Goal: Task Accomplishment & Management: Complete application form

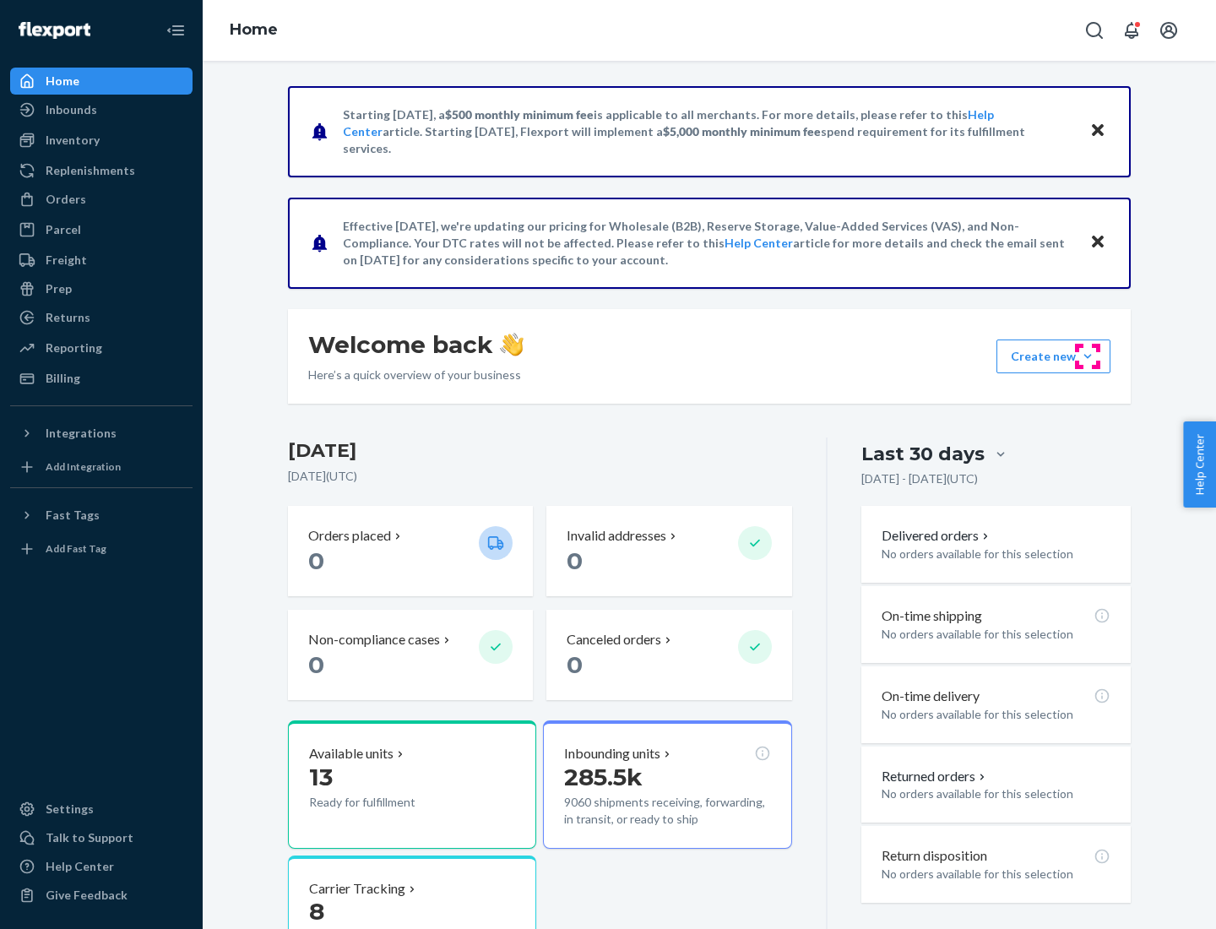
click at [1087, 356] on button "Create new Create new inbound Create new order Create new product" at bounding box center [1053, 356] width 114 height 34
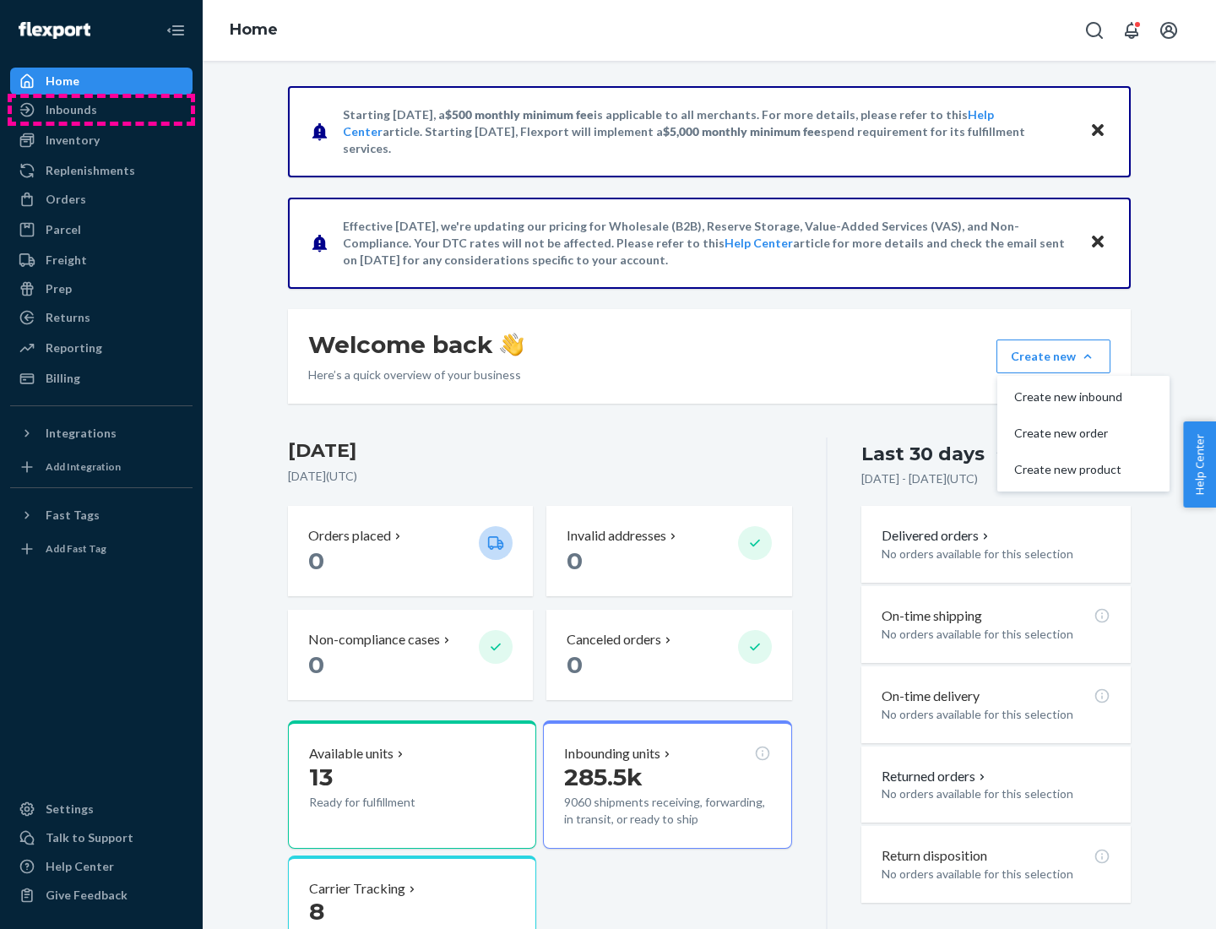
click at [101, 110] on div "Inbounds" at bounding box center [101, 110] width 179 height 24
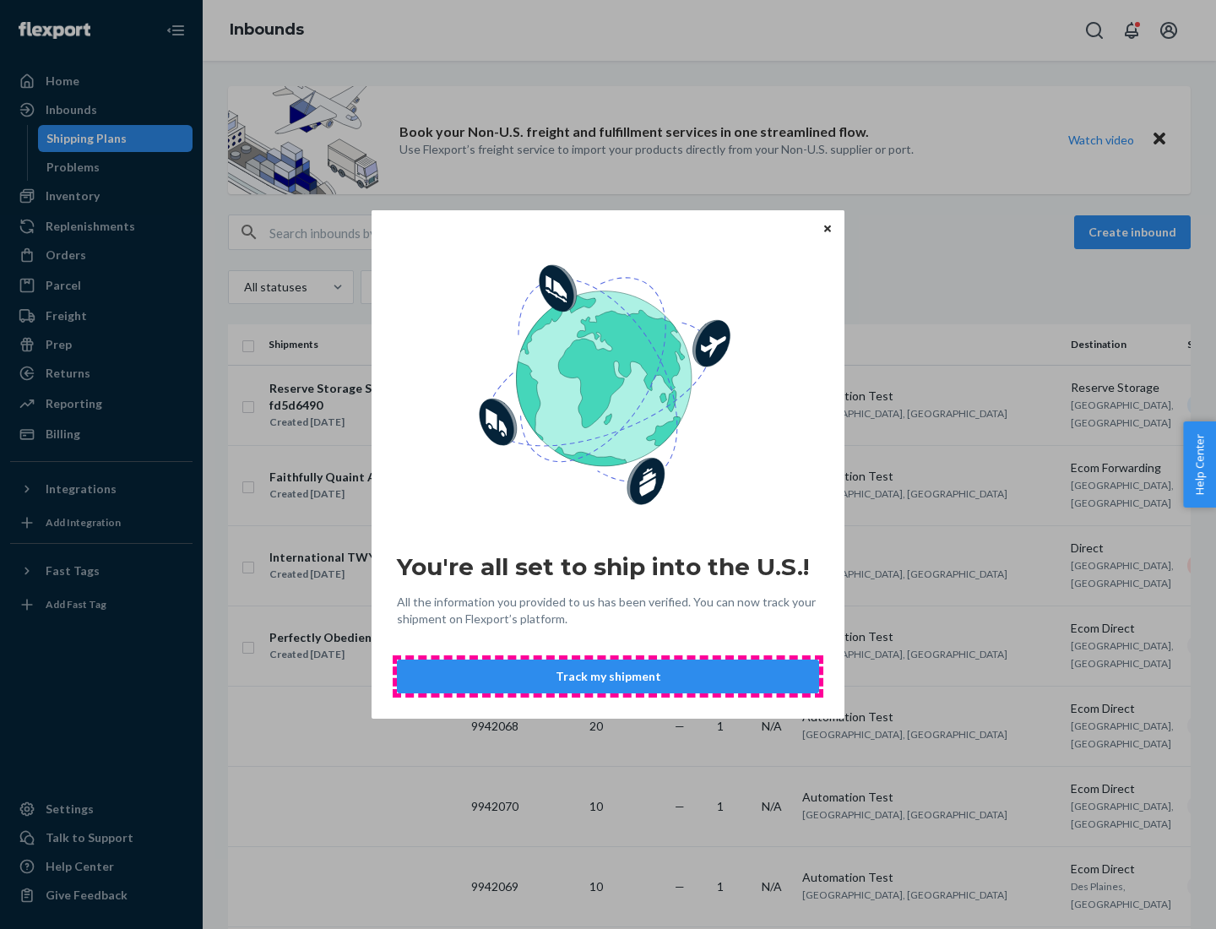
click at [608, 676] on button "Track my shipment" at bounding box center [608, 676] width 422 height 34
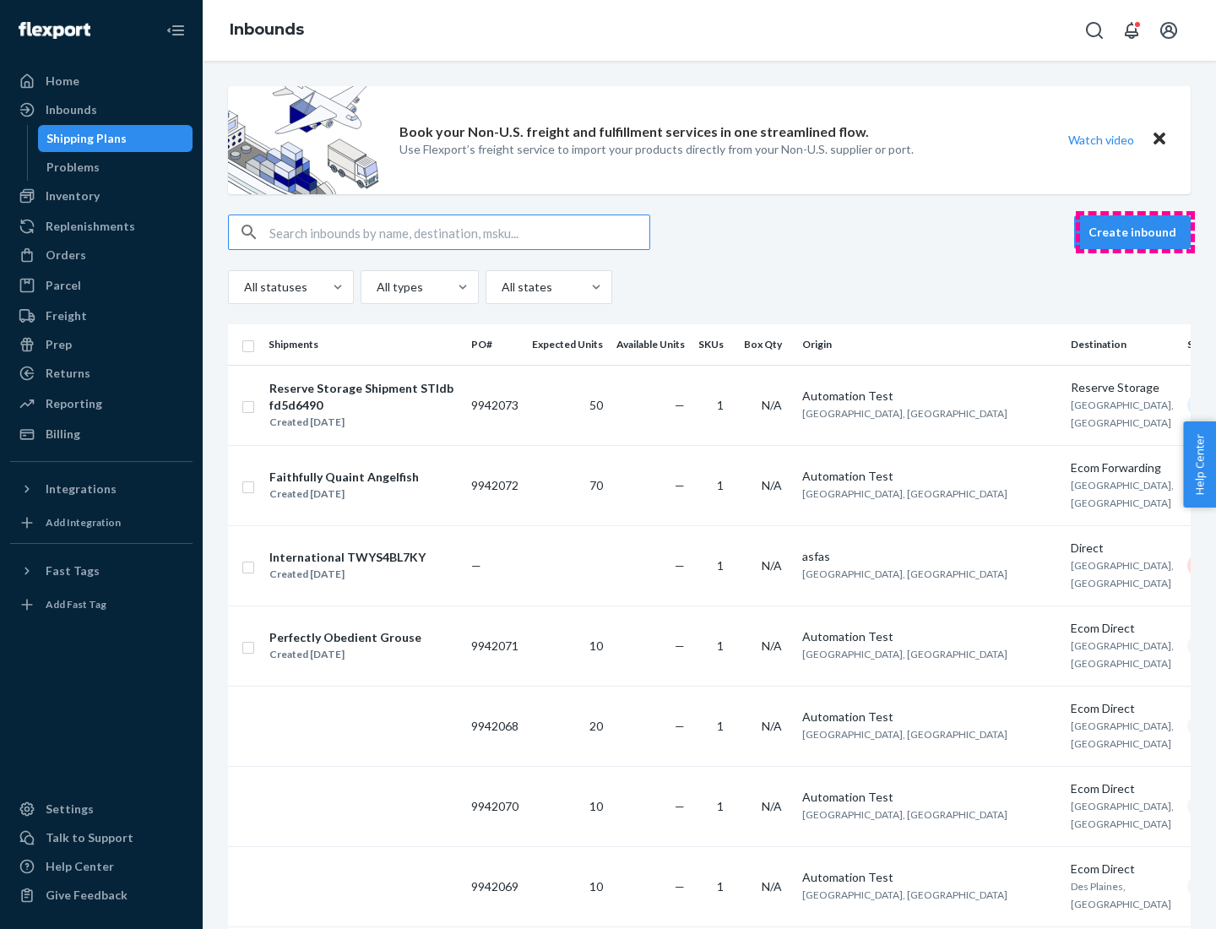
click at [1134, 232] on button "Create inbound" at bounding box center [1132, 232] width 116 height 34
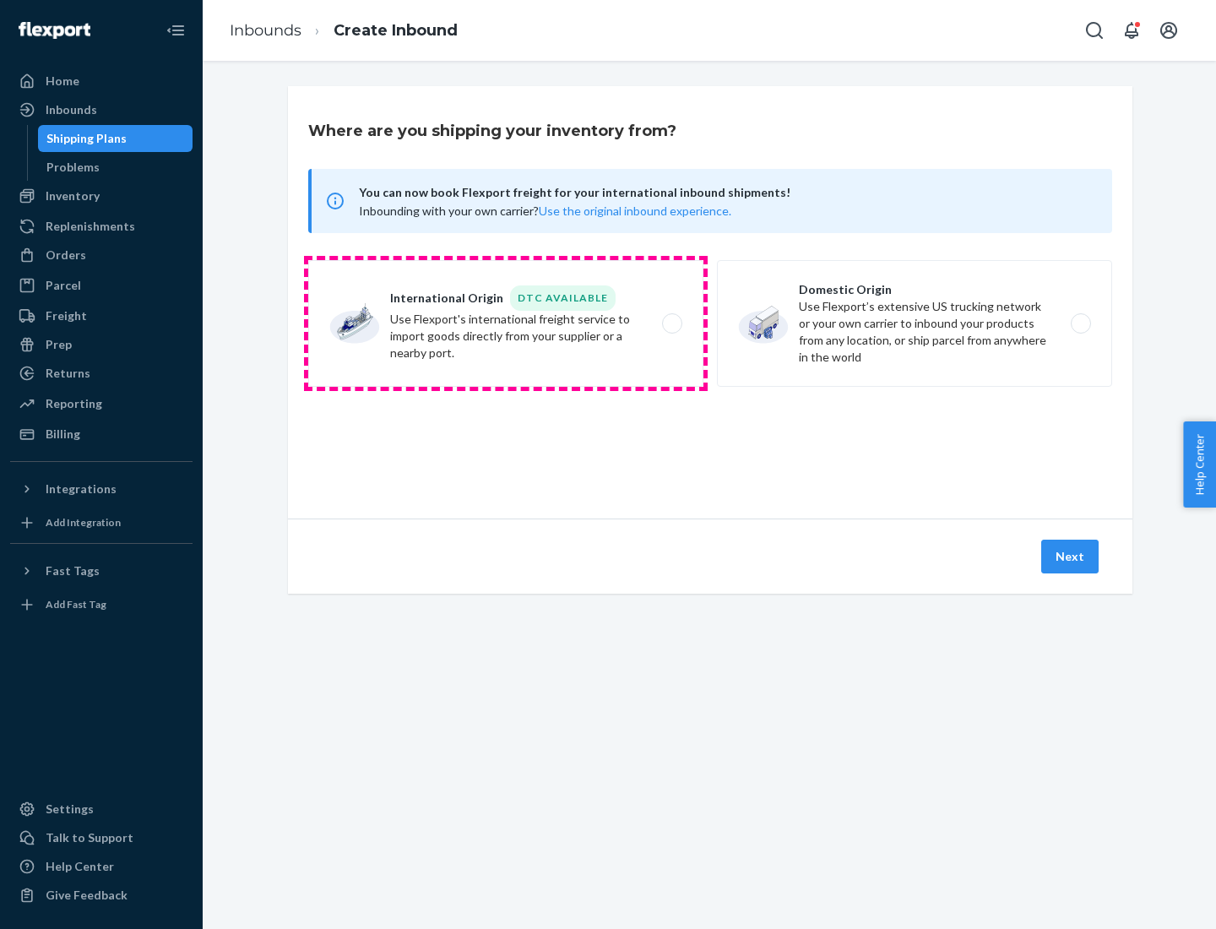
click at [506, 323] on label "International Origin DTC Available Use Flexport's international freight service…" at bounding box center [505, 323] width 395 height 127
click at [671, 323] on input "International Origin DTC Available Use Flexport's international freight service…" at bounding box center [676, 323] width 11 height 11
radio input "true"
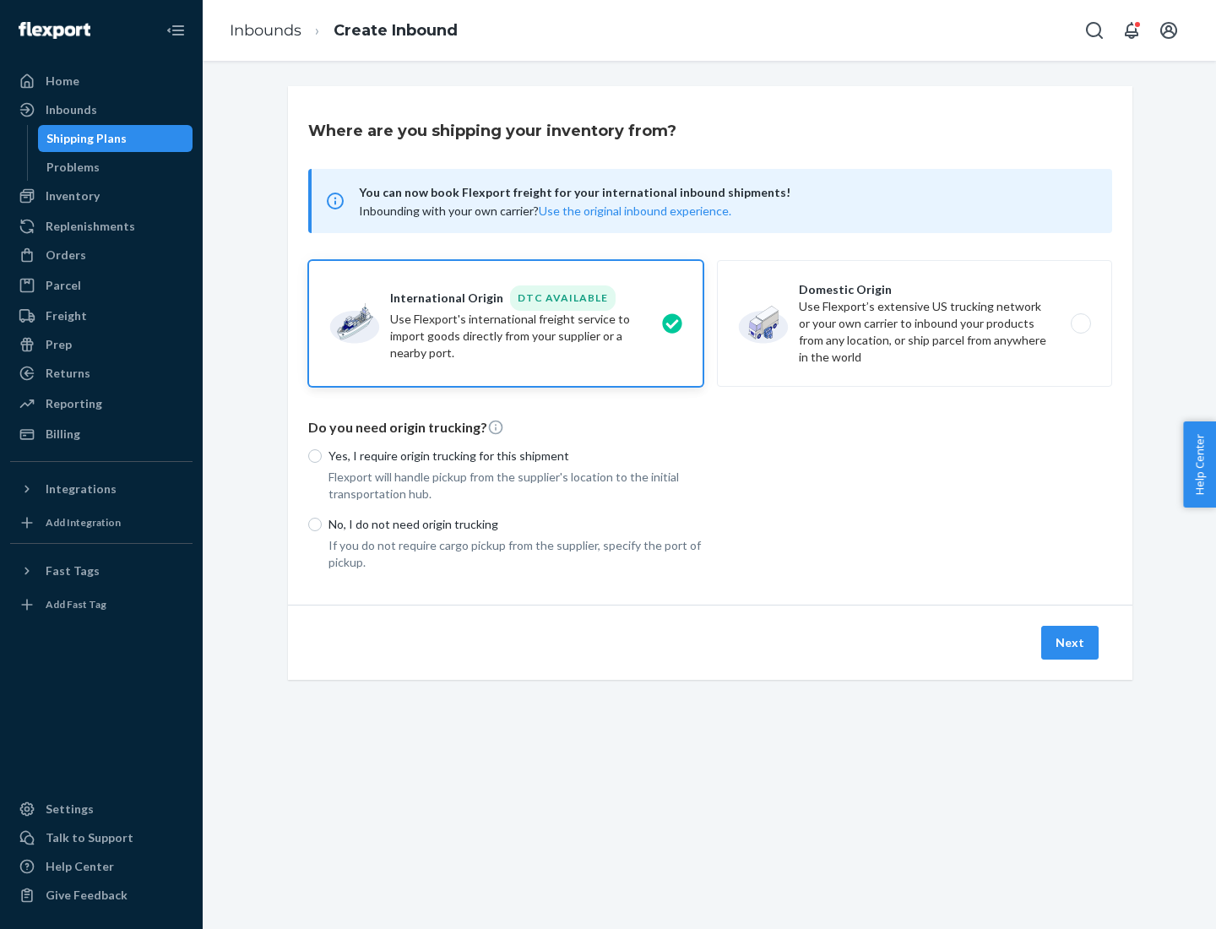
click at [516, 523] on p "No, I do not need origin trucking" at bounding box center [515, 524] width 375 height 17
click at [322, 523] on input "No, I do not need origin trucking" at bounding box center [315, 524] width 14 height 14
radio input "true"
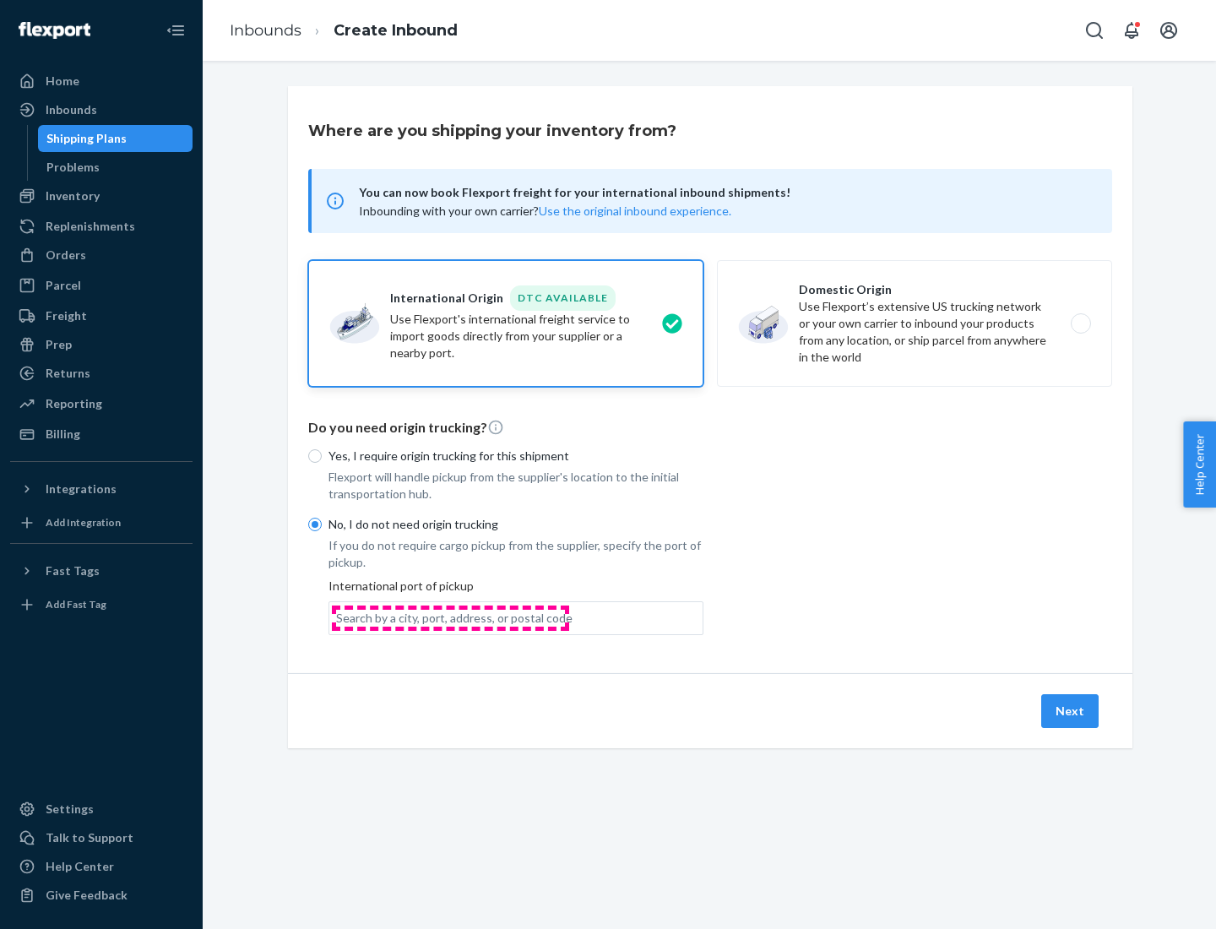
click at [450, 617] on div "Search by a city, port, address, or postal code" at bounding box center [454, 617] width 236 height 17
click at [338, 617] on input "Search by a city, port, address, or postal code" at bounding box center [337, 617] width 2 height 17
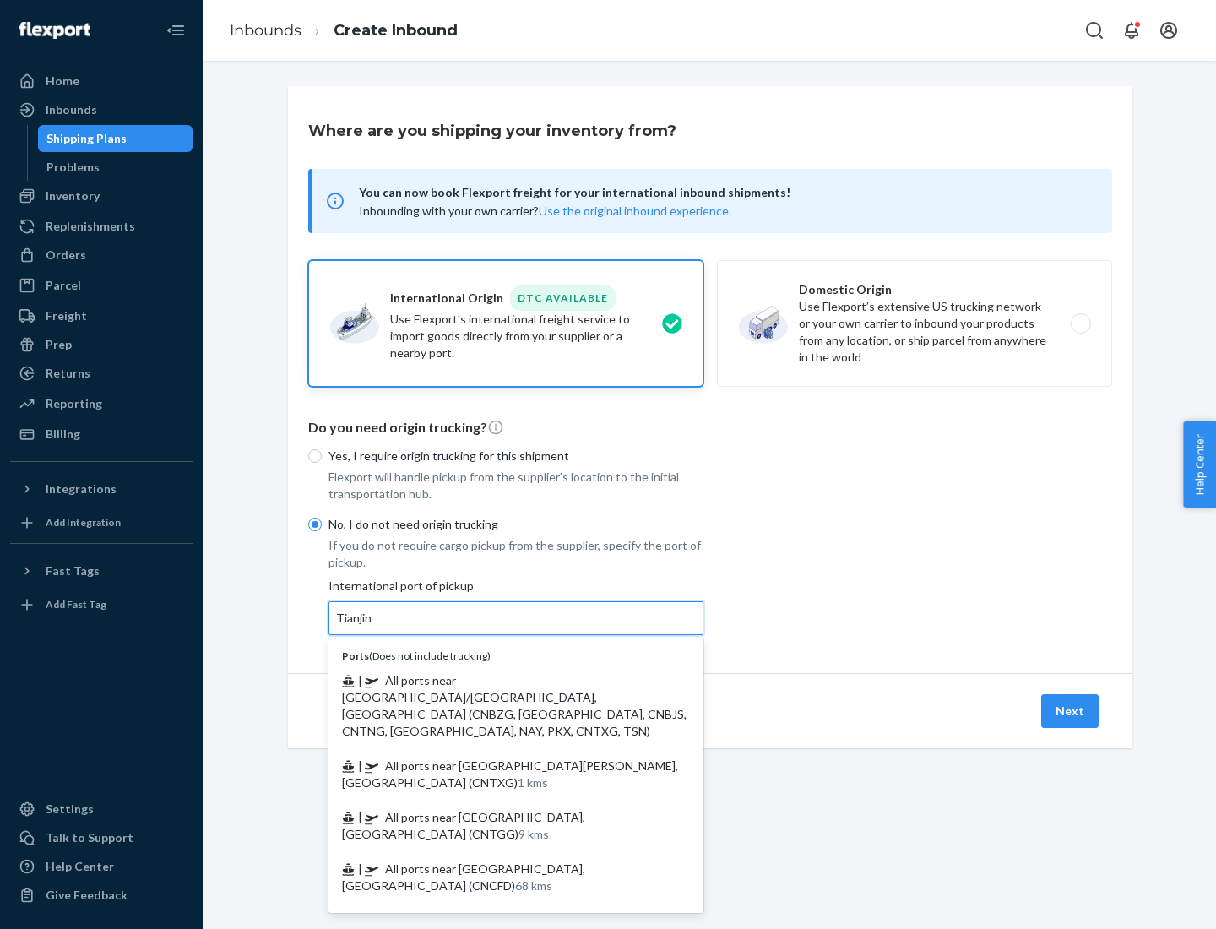
click at [499, 680] on span "| All ports near [GEOGRAPHIC_DATA]/[GEOGRAPHIC_DATA], [GEOGRAPHIC_DATA] (CNBZG,…" at bounding box center [514, 705] width 344 height 65
click at [373, 626] on input "Tianjin" at bounding box center [354, 617] width 37 height 17
type input "All ports near [GEOGRAPHIC_DATA]/[GEOGRAPHIC_DATA], [GEOGRAPHIC_DATA] (CNBZG, […"
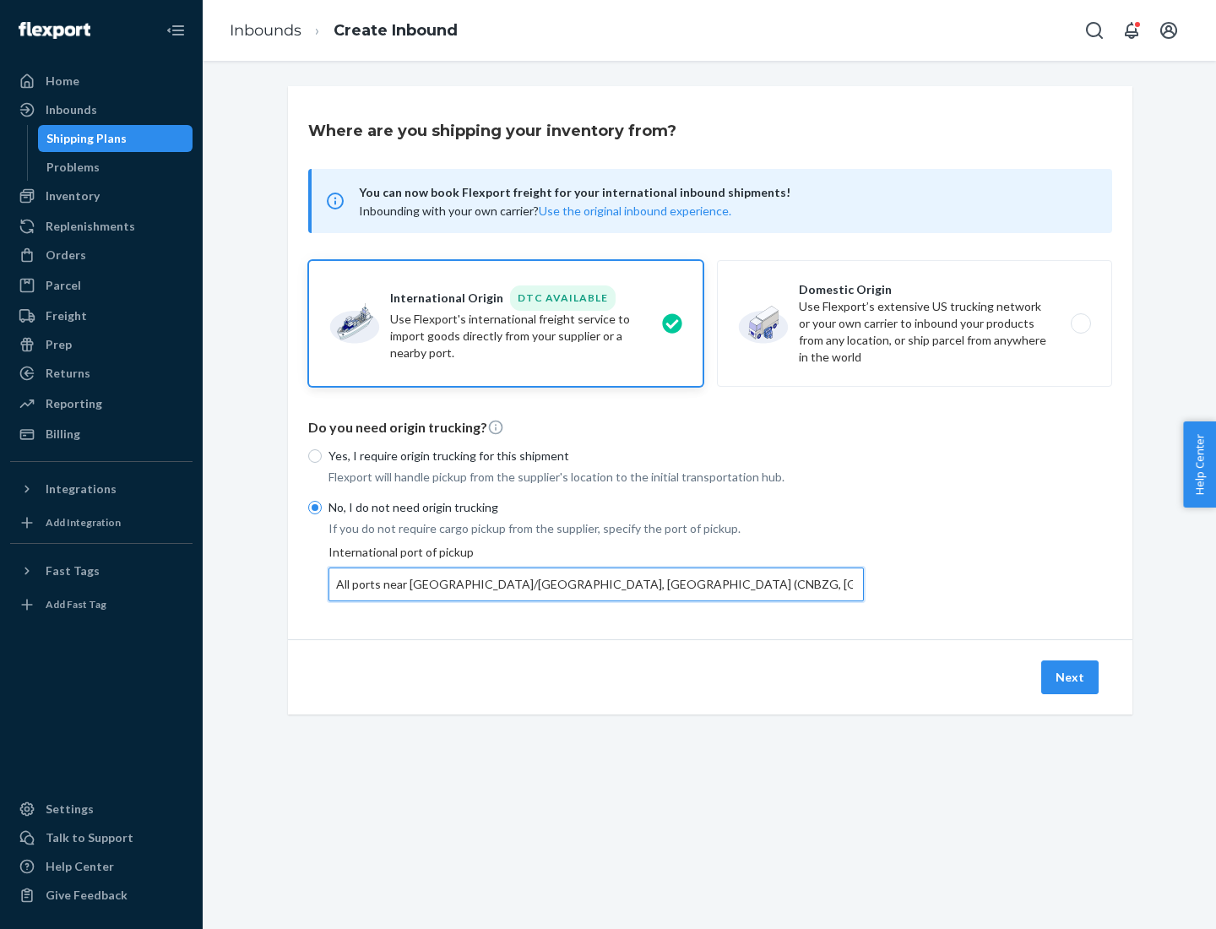
click at [1070, 676] on button "Next" at bounding box center [1069, 677] width 57 height 34
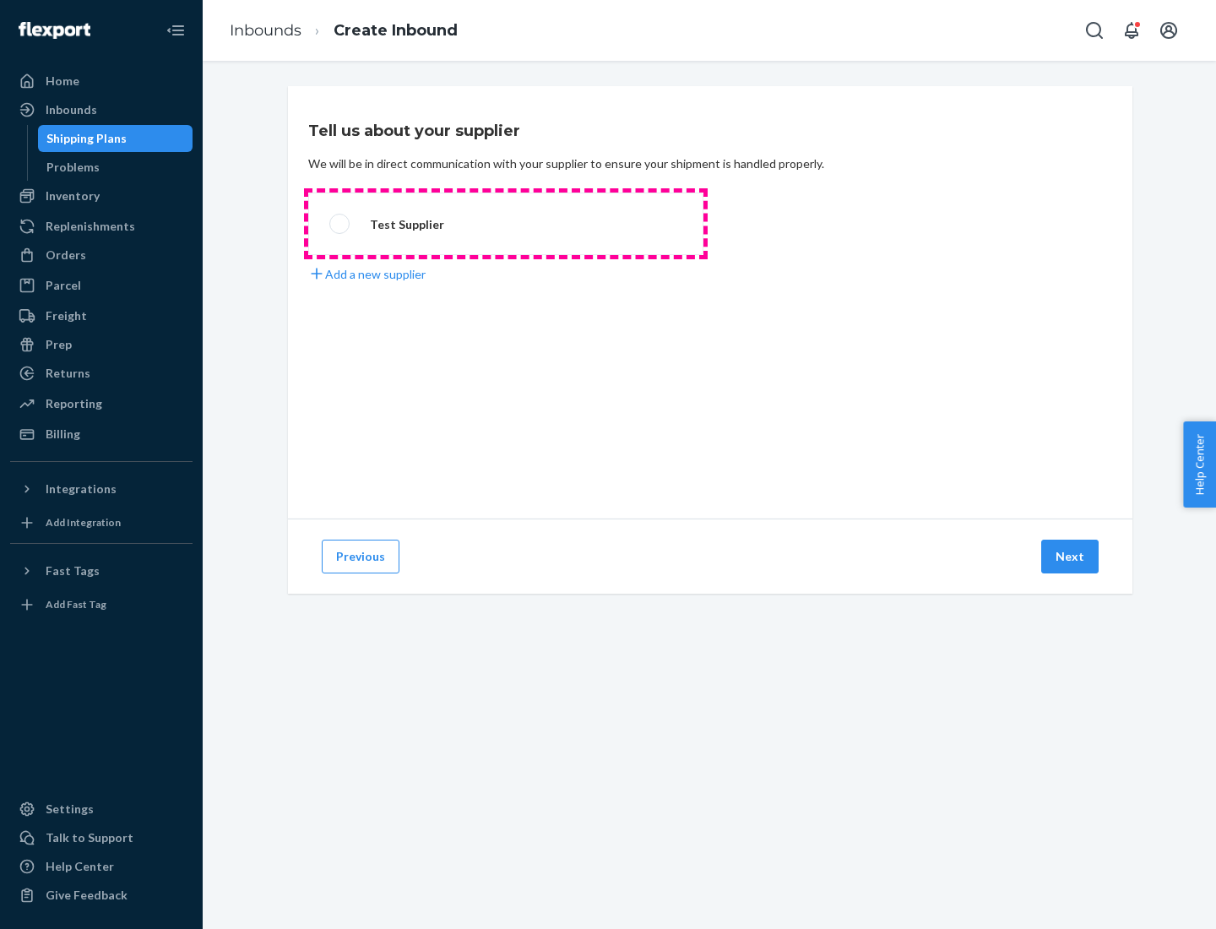
click at [506, 224] on label "Test Supplier" at bounding box center [505, 223] width 395 height 62
click at [340, 224] on input "Test Supplier" at bounding box center [334, 224] width 11 height 11
radio input "true"
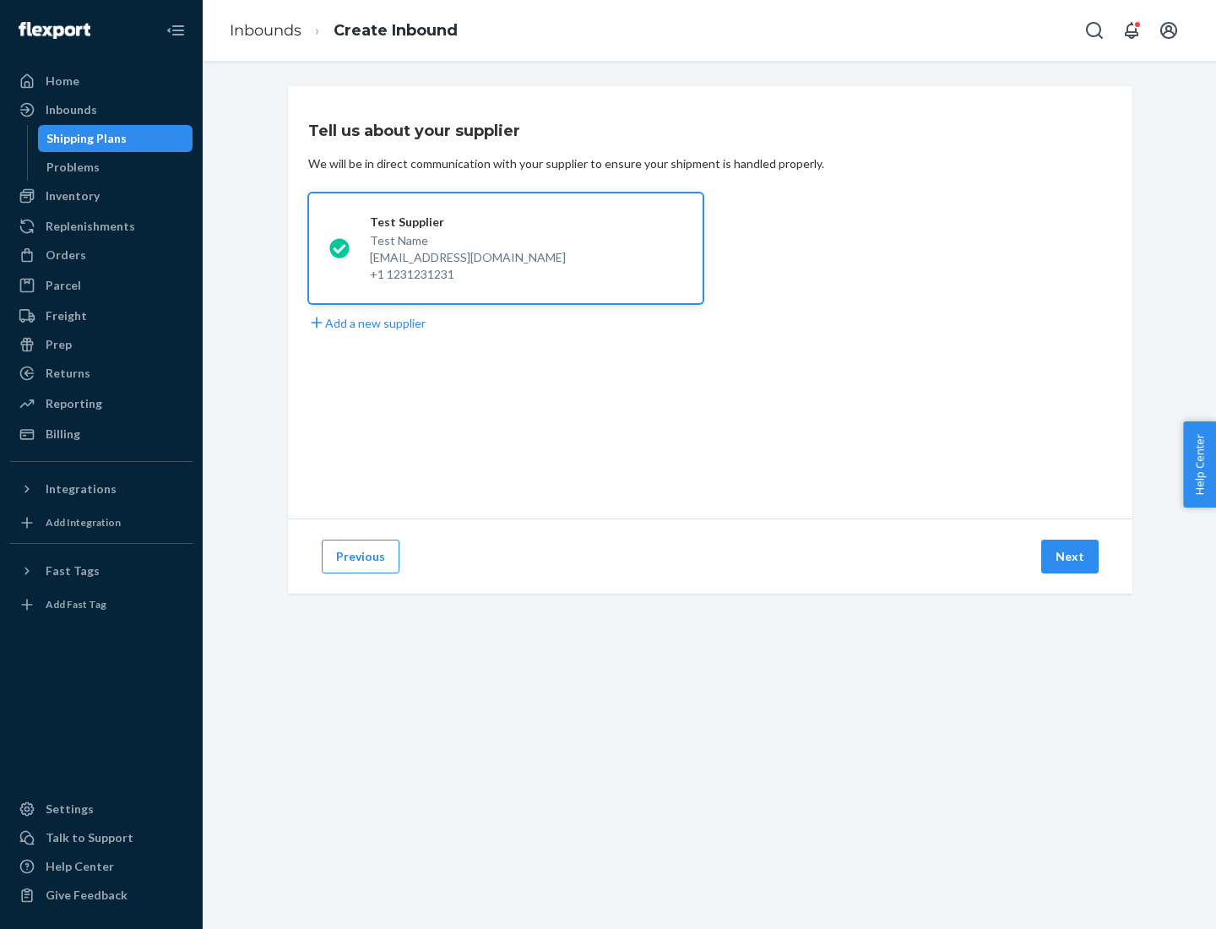
click at [1070, 556] on button "Next" at bounding box center [1069, 556] width 57 height 34
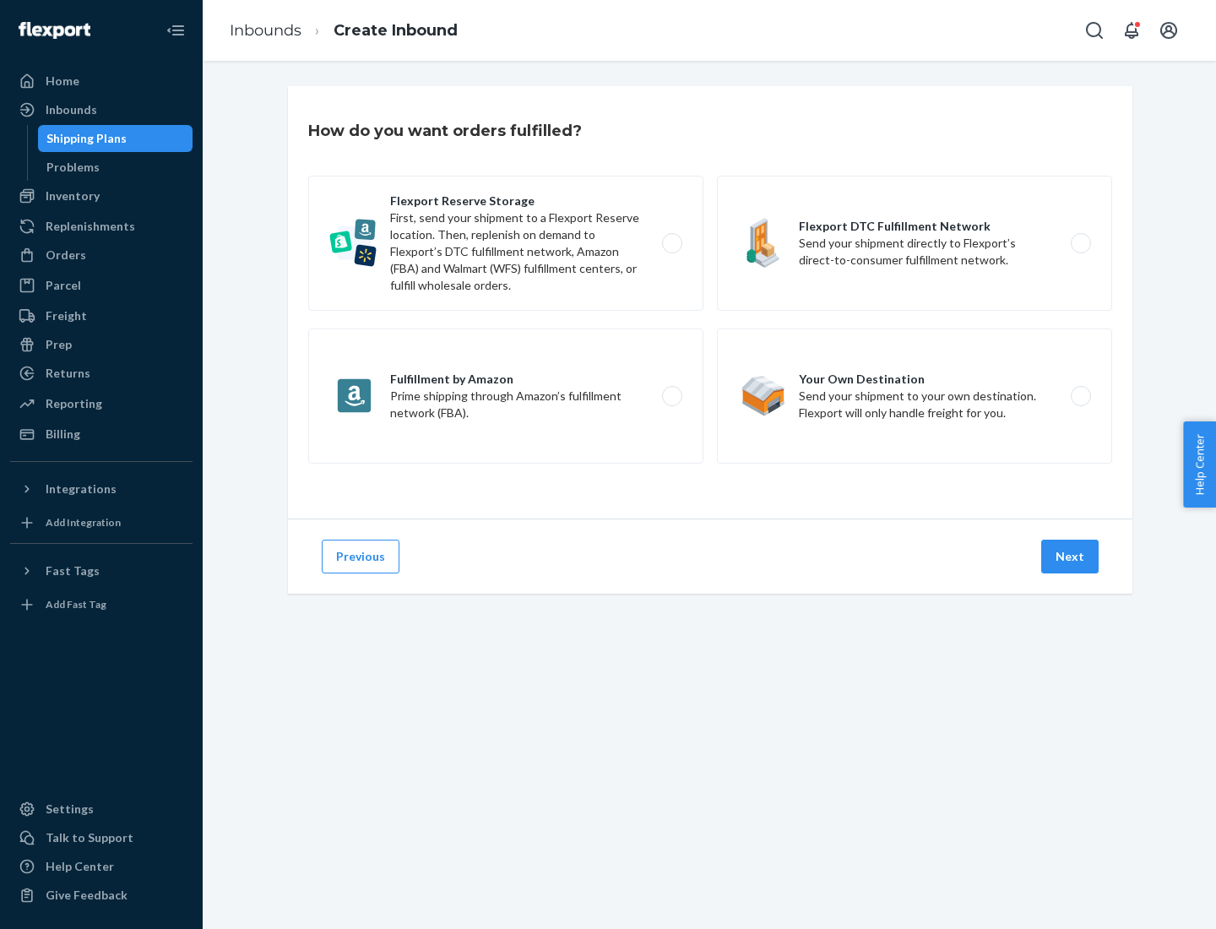
click at [506, 243] on label "Flexport Reserve Storage First, send your shipment to a Flexport Reserve locati…" at bounding box center [505, 243] width 395 height 135
click at [671, 243] on input "Flexport Reserve Storage First, send your shipment to a Flexport Reserve locati…" at bounding box center [676, 243] width 11 height 11
radio input "true"
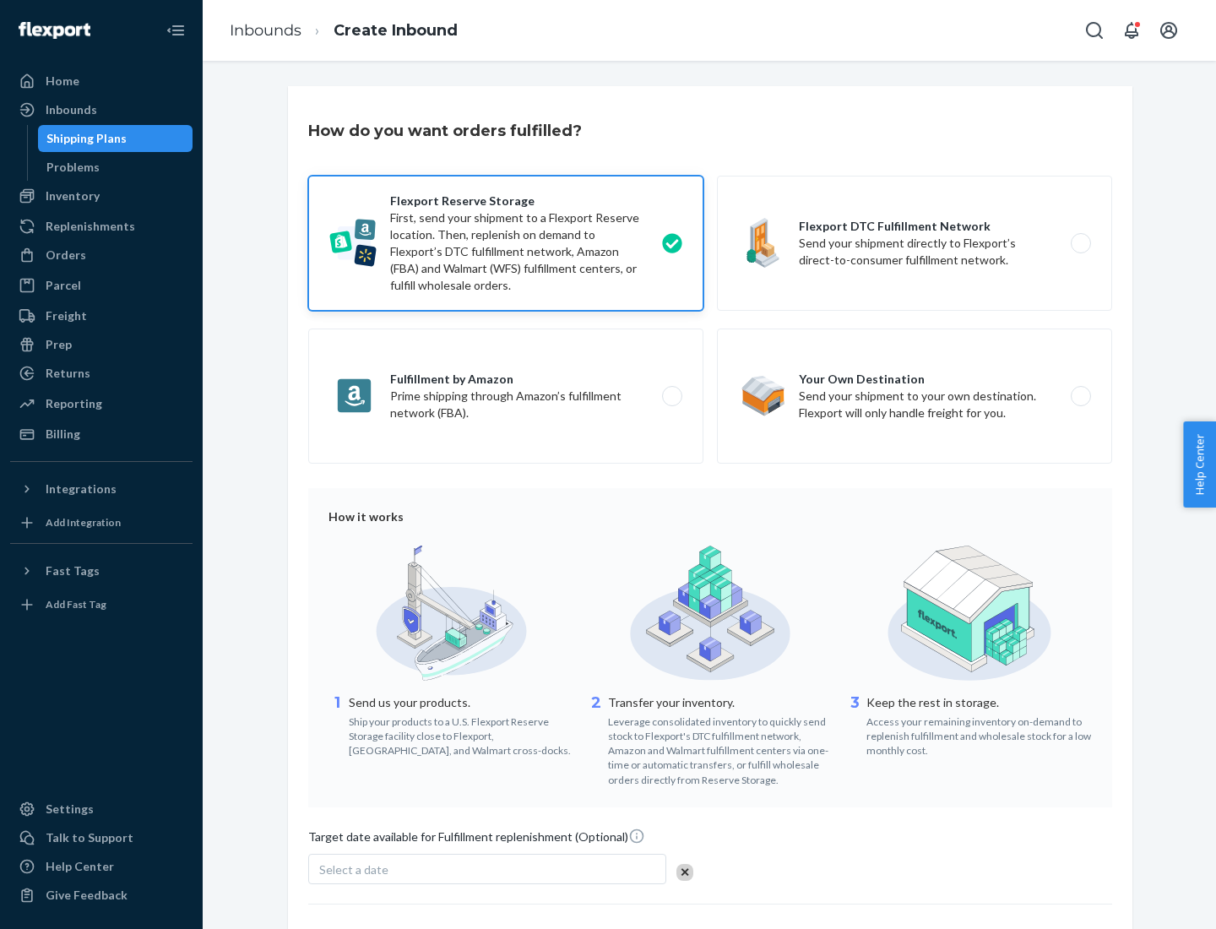
scroll to position [138, 0]
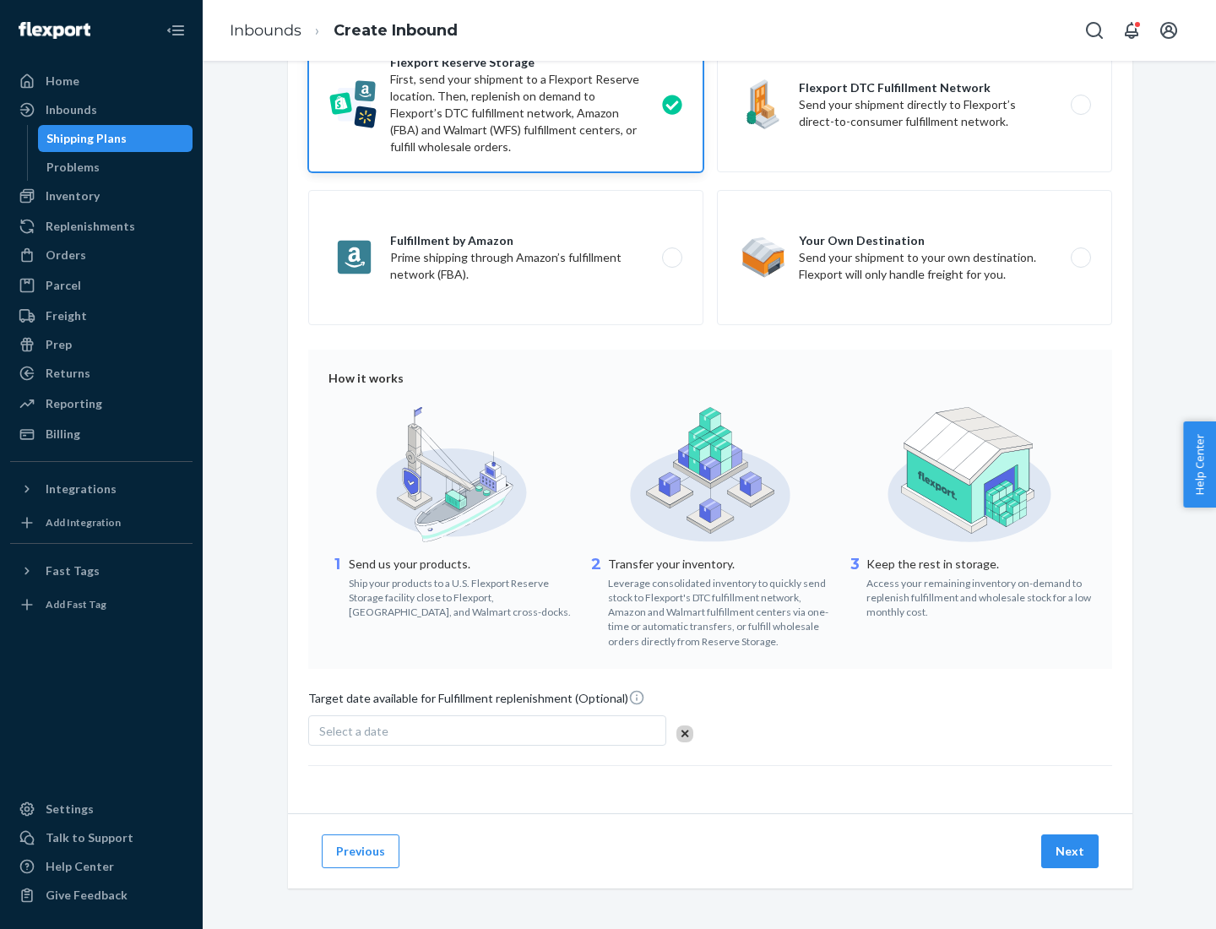
click at [1070, 850] on button "Next" at bounding box center [1069, 851] width 57 height 34
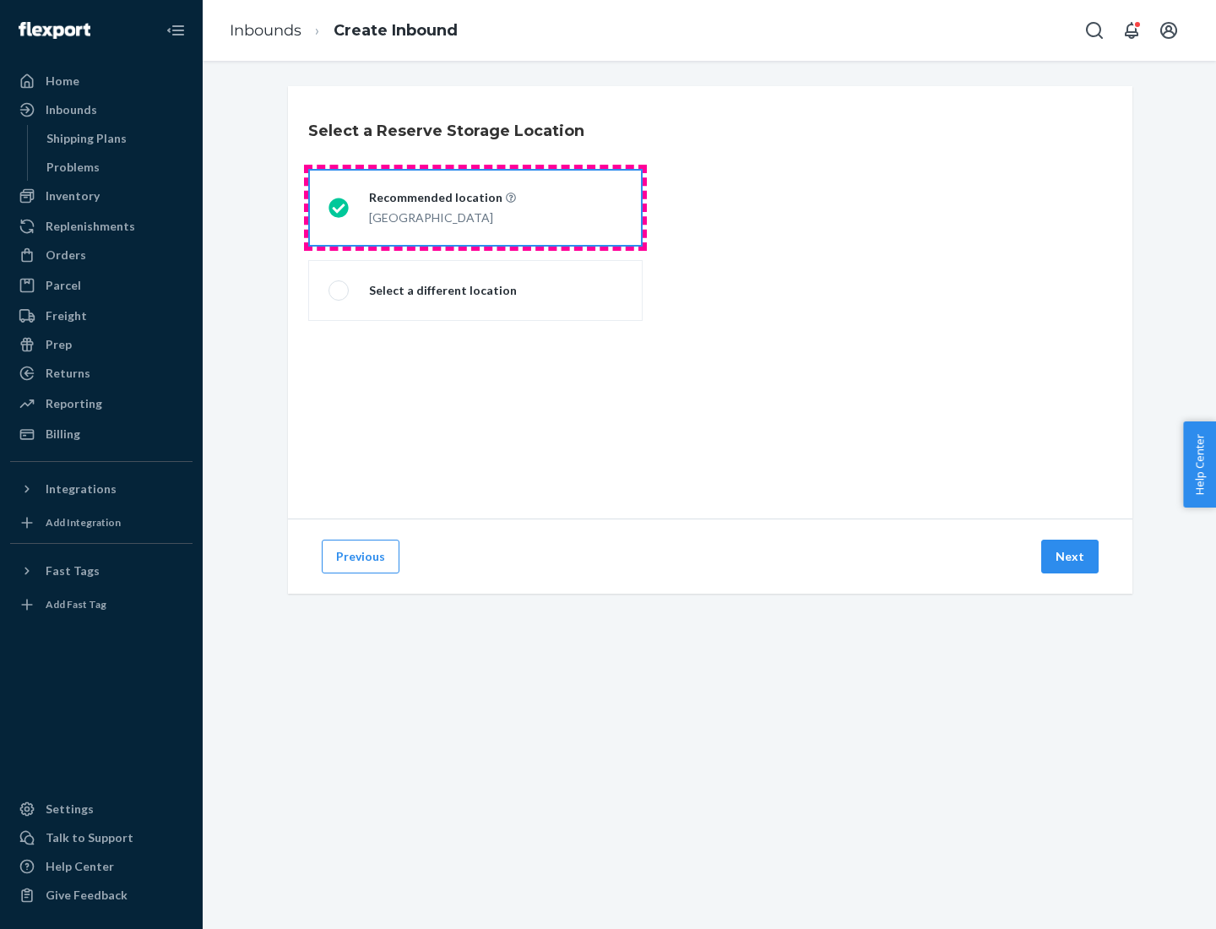
click at [475, 208] on div "[GEOGRAPHIC_DATA]" at bounding box center [442, 216] width 147 height 20
click at [339, 208] on input "Recommended location [GEOGRAPHIC_DATA]" at bounding box center [333, 208] width 11 height 11
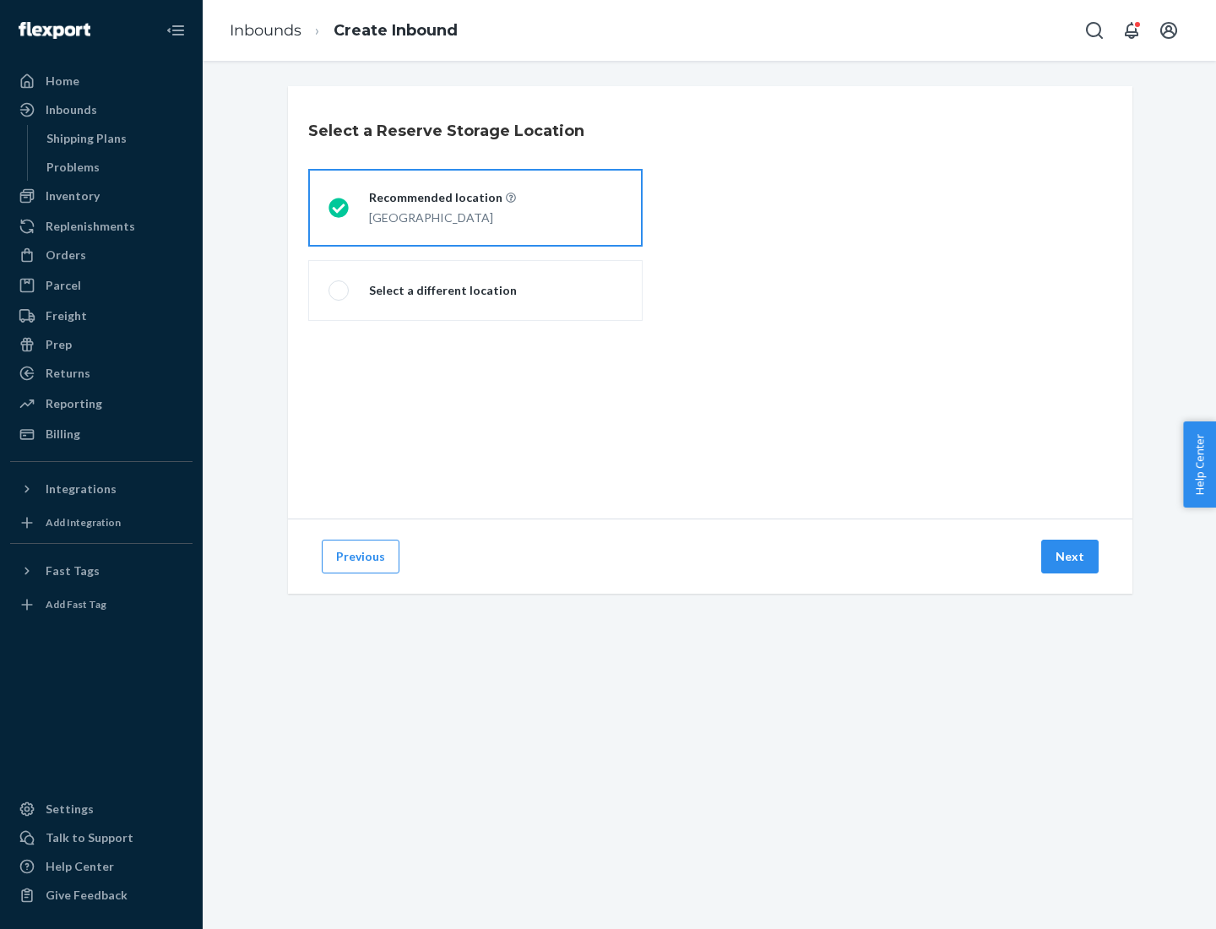
click at [1070, 556] on button "Next" at bounding box center [1069, 556] width 57 height 34
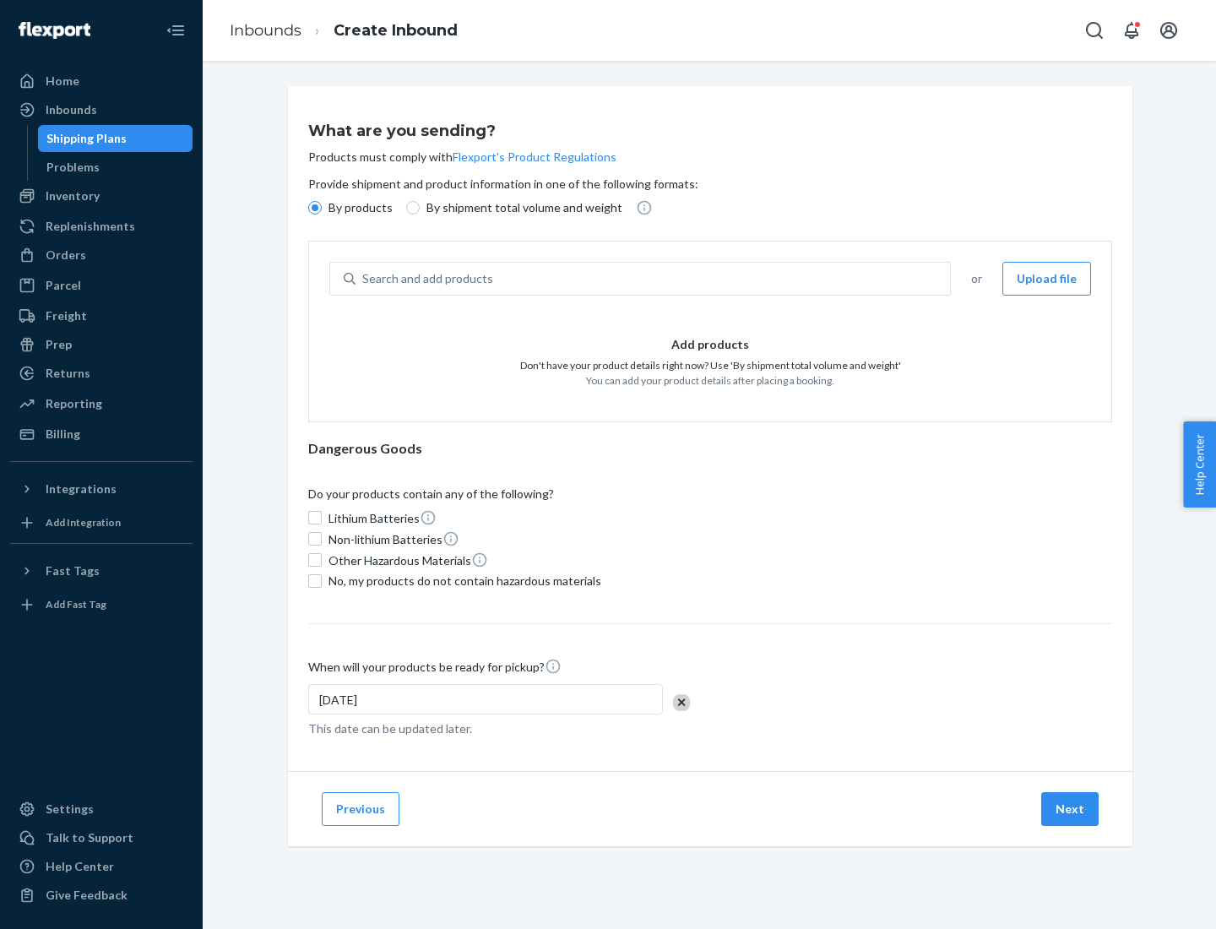
click at [653, 279] on div "Search and add products" at bounding box center [652, 278] width 594 height 30
click at [364, 279] on input "Search and add products" at bounding box center [363, 278] width 2 height 17
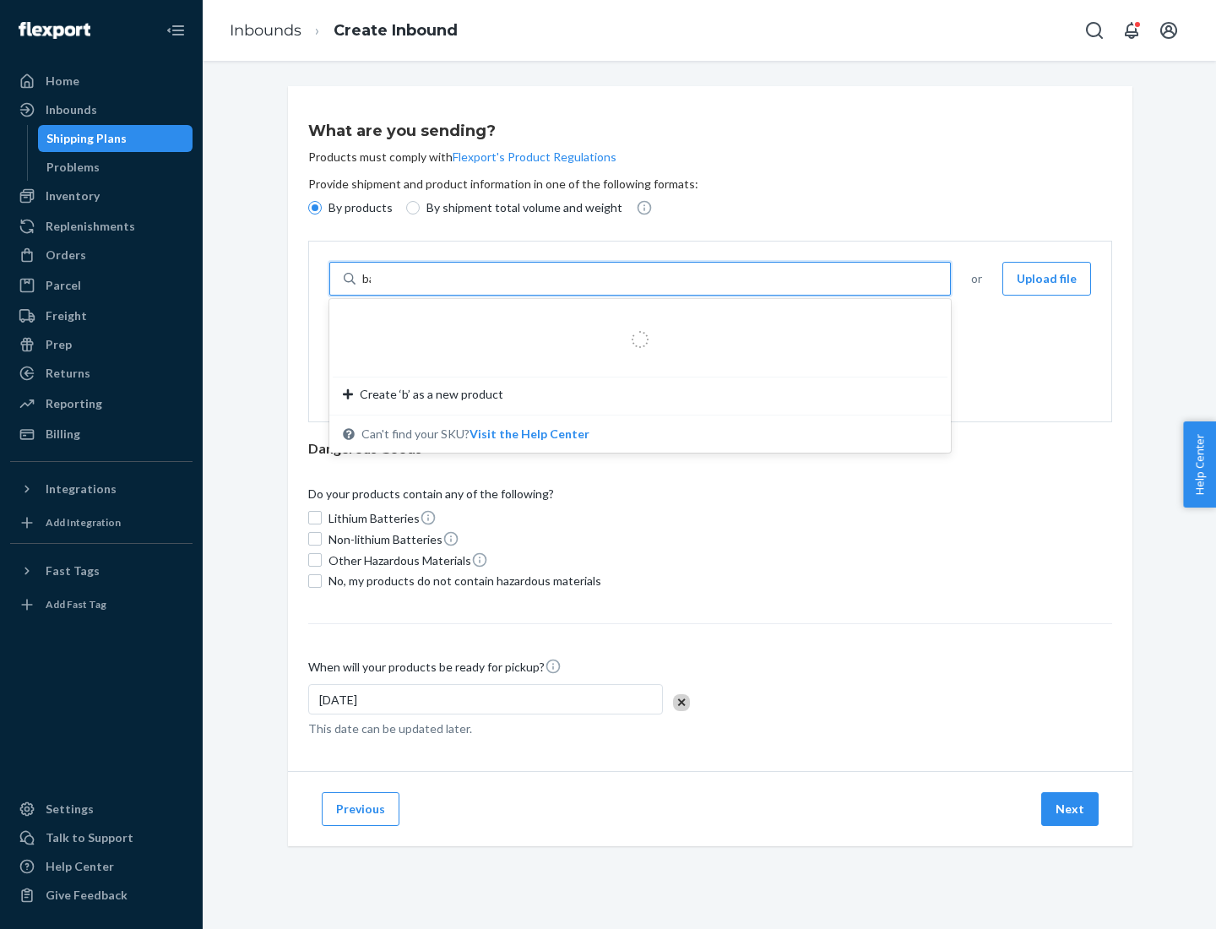
type input "basic"
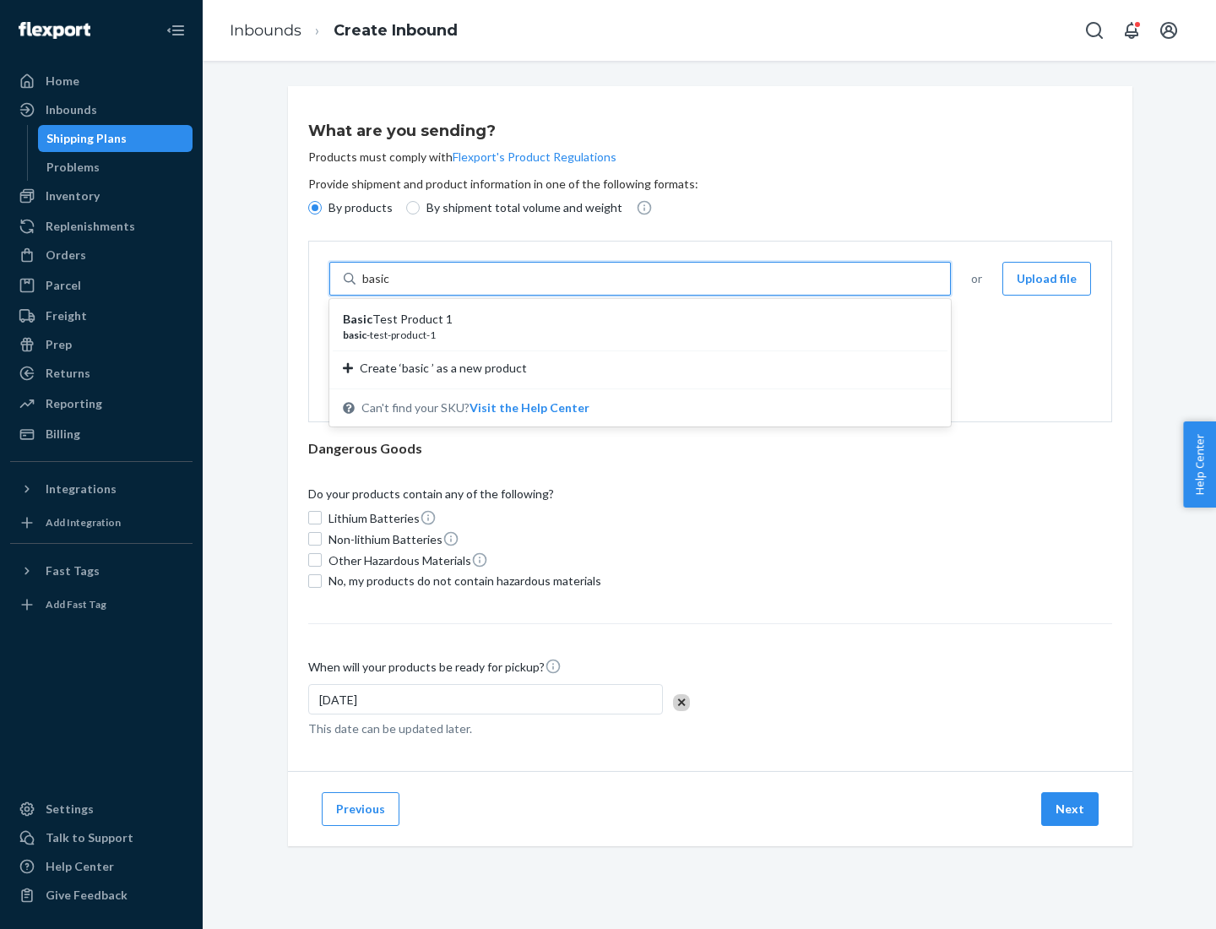
click at [634, 319] on div "Basic Test Product 1" at bounding box center [633, 319] width 581 height 17
click at [393, 287] on input "basic" at bounding box center [377, 278] width 30 height 17
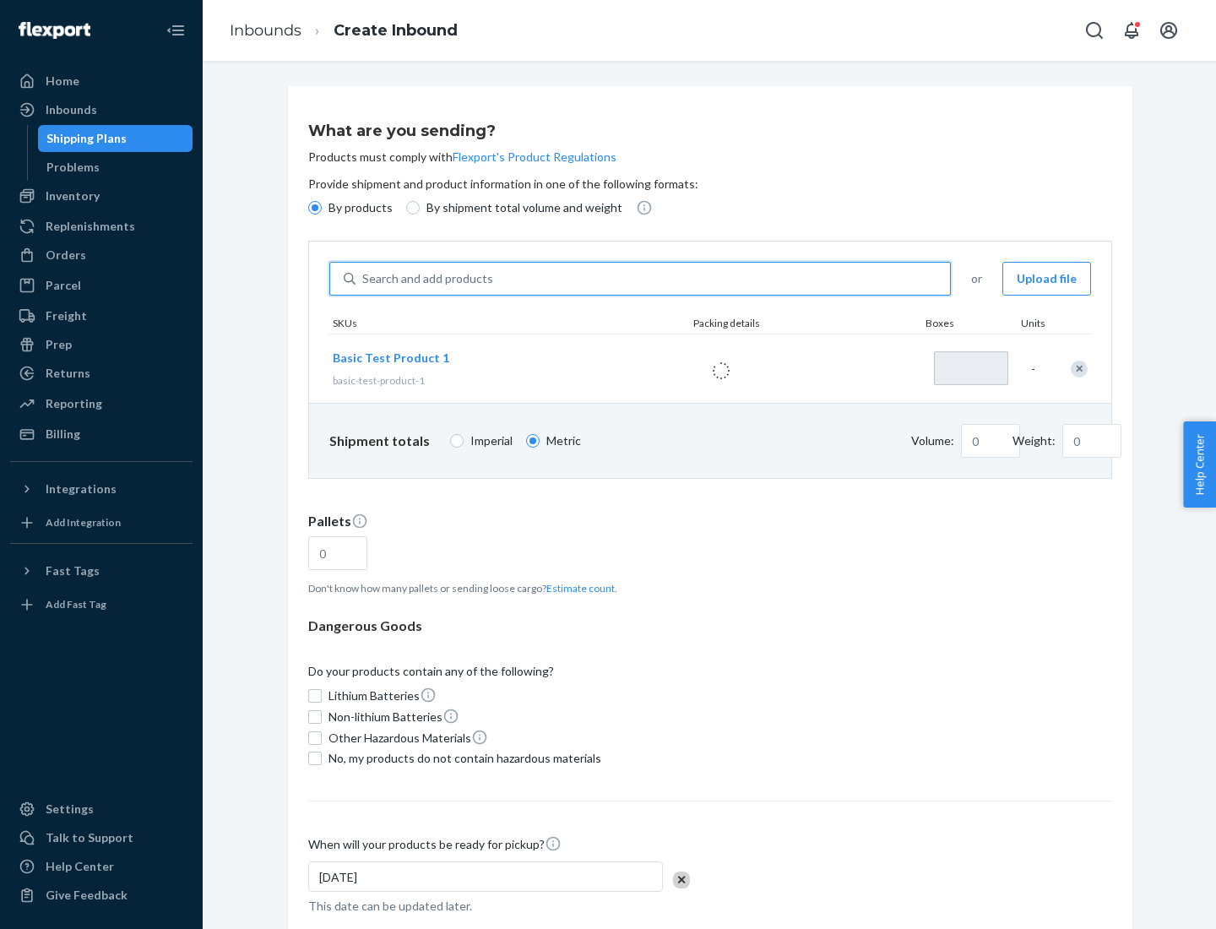
type input "1"
type input "1.09"
type input "3.27"
type input "3"
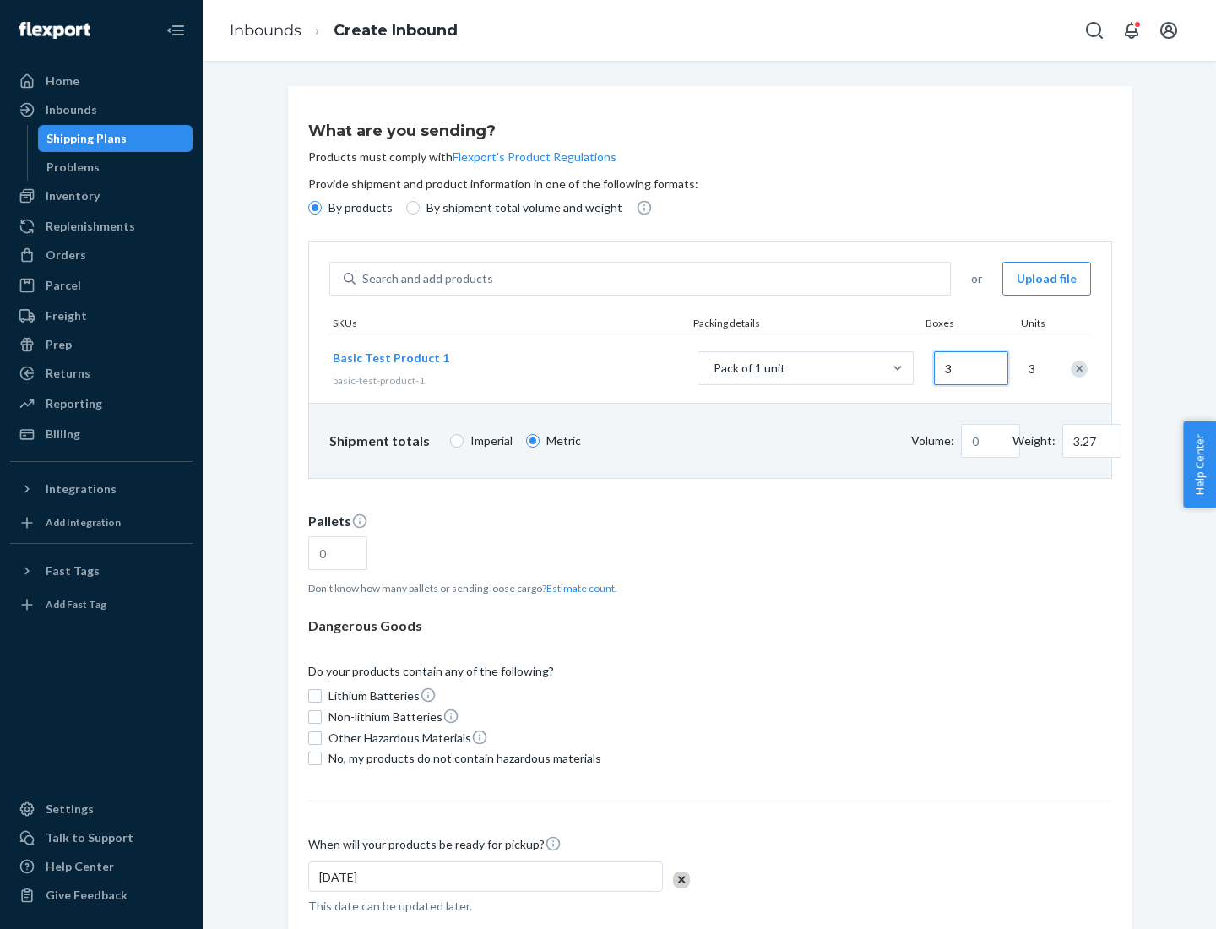
type input "0.01"
type input "32.66"
type input "30"
type input "0.07"
type input "326.59"
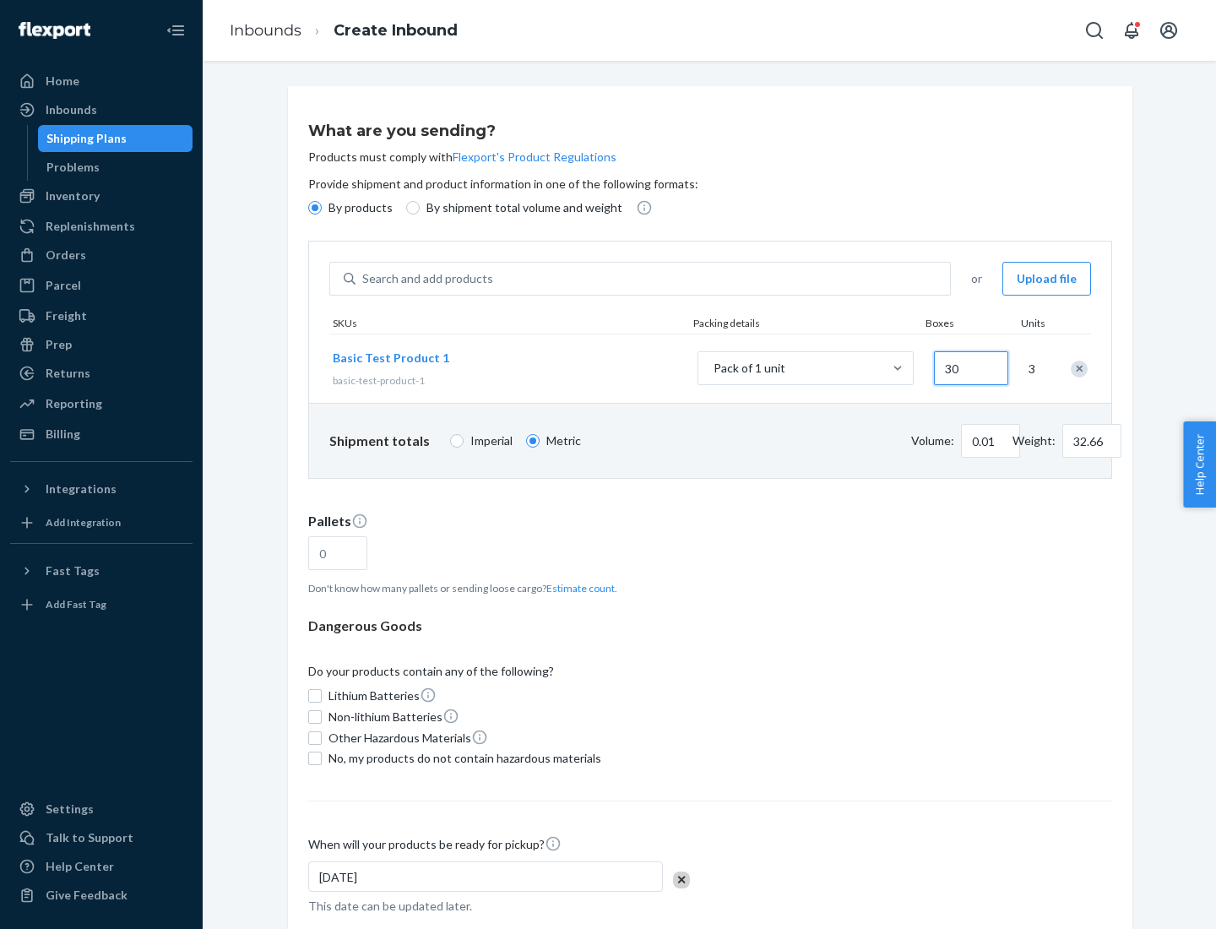
type input "300"
type input "0.68"
type input "3265.86"
type input "3000"
type input "1.09"
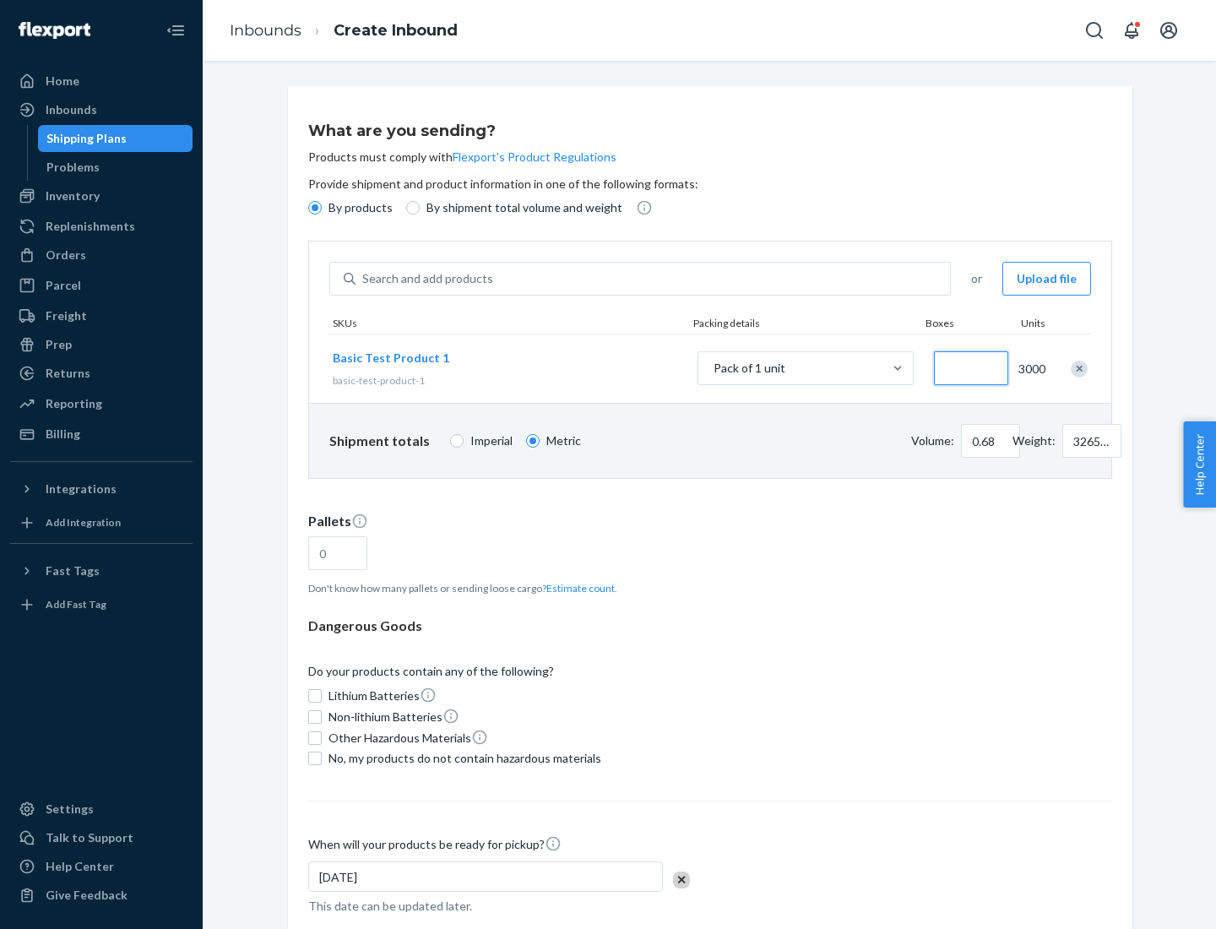
type input "1"
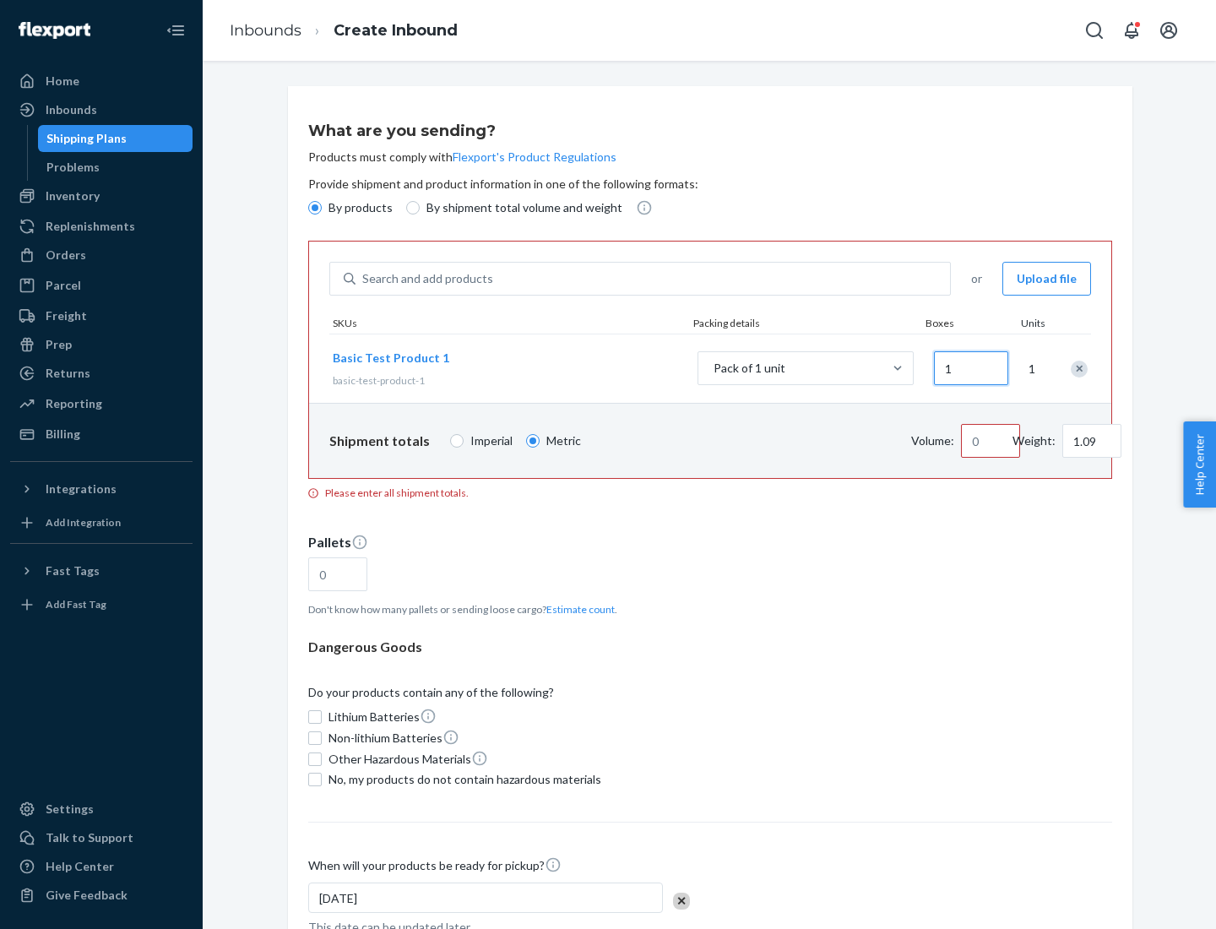
type input "10.89"
type input "10"
type input "0.02"
type input "108.86"
type input "100"
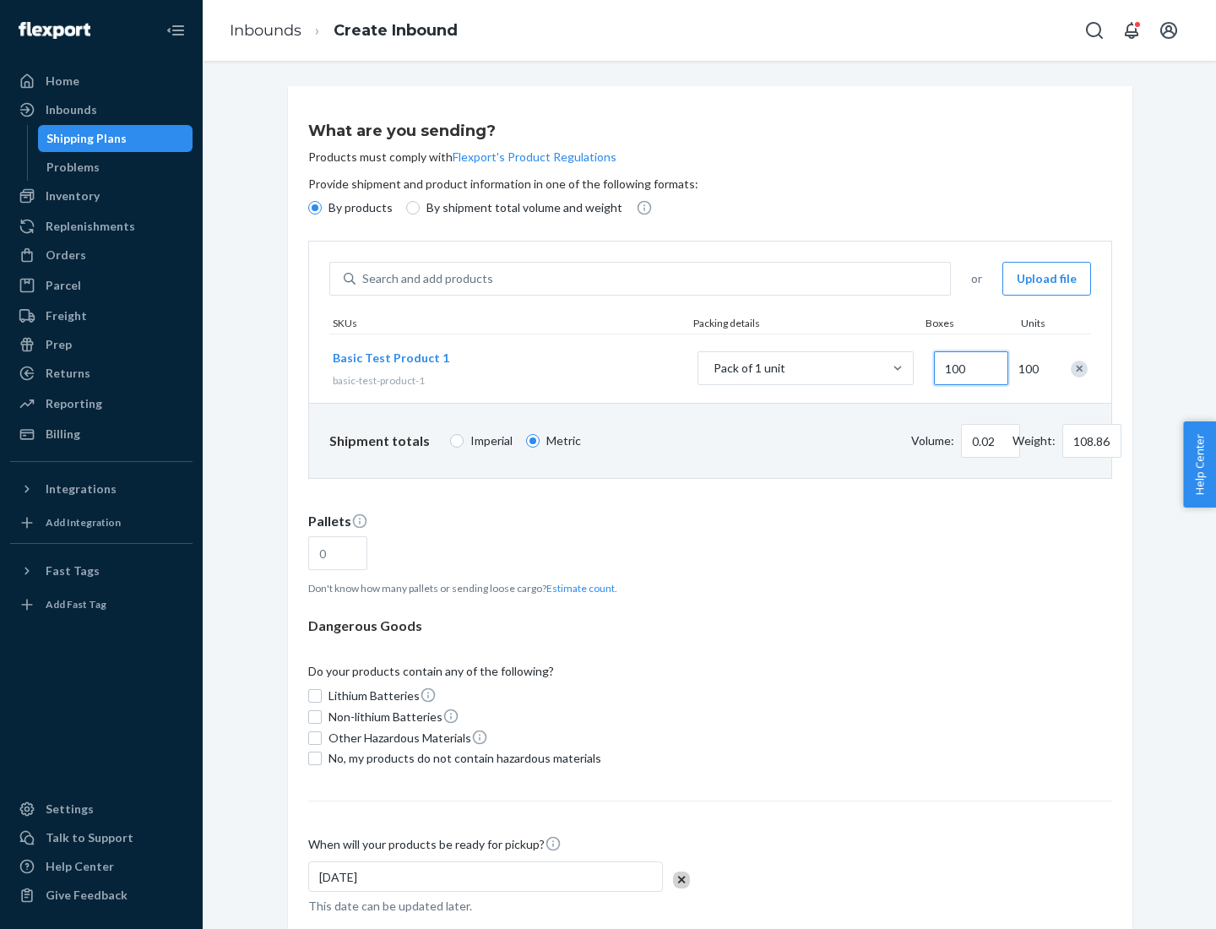
type input "0.23"
type input "1088.62"
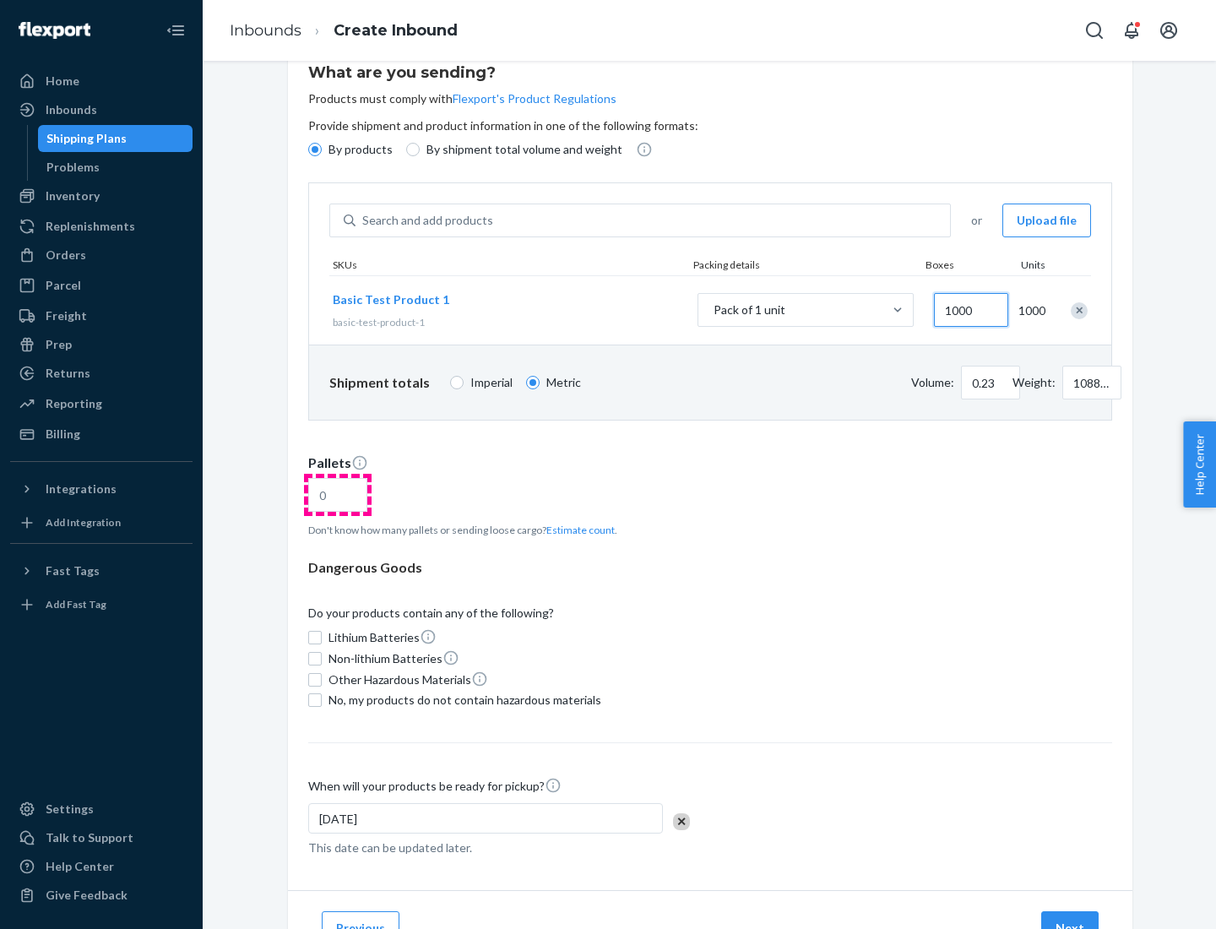
type input "1000"
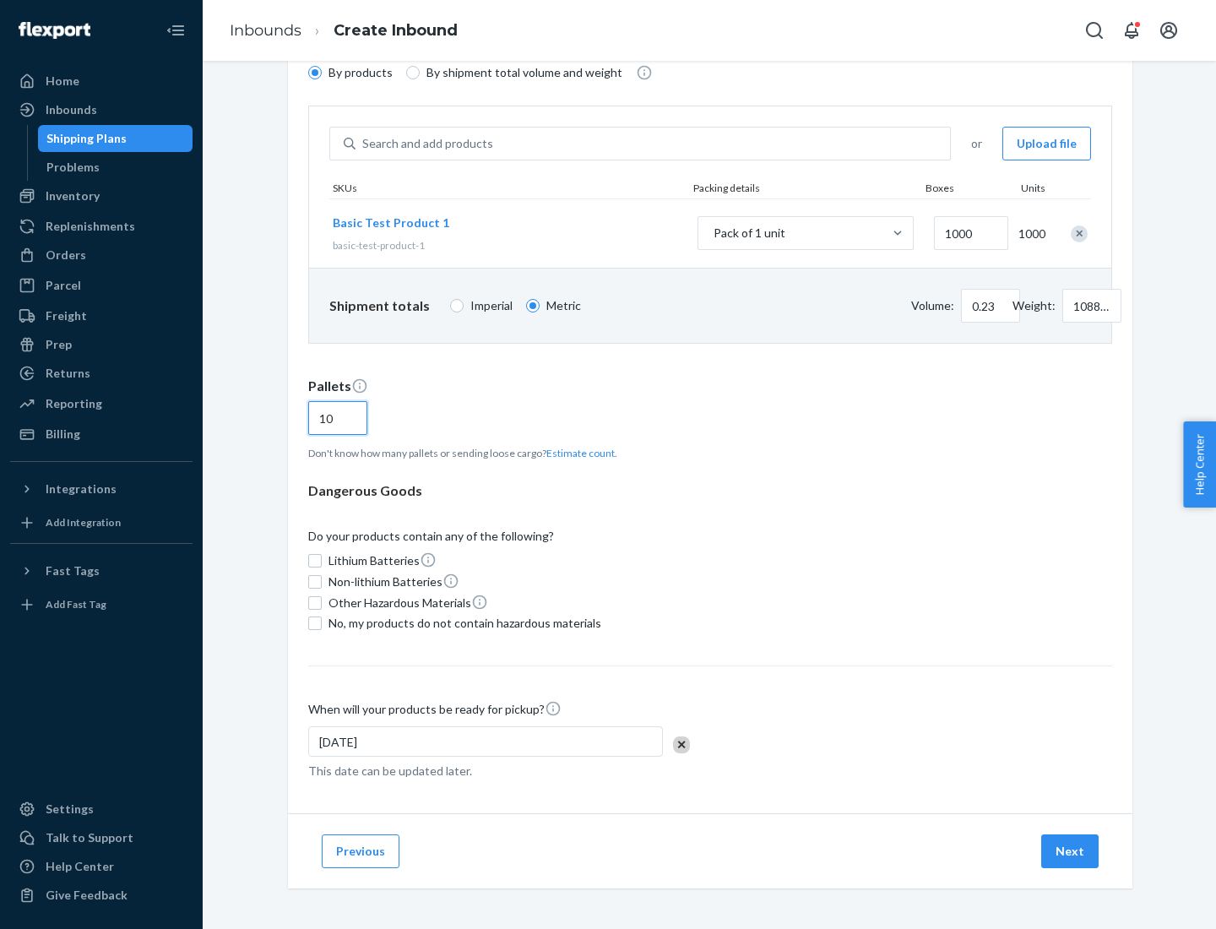
type input "10"
click at [462, 623] on span "No, my products do not contain hazardous materials" at bounding box center [464, 623] width 273 height 17
click at [322, 623] on input "No, my products do not contain hazardous materials" at bounding box center [315, 623] width 14 height 14
checkbox input "true"
click at [1070, 851] on button "Next" at bounding box center [1069, 851] width 57 height 34
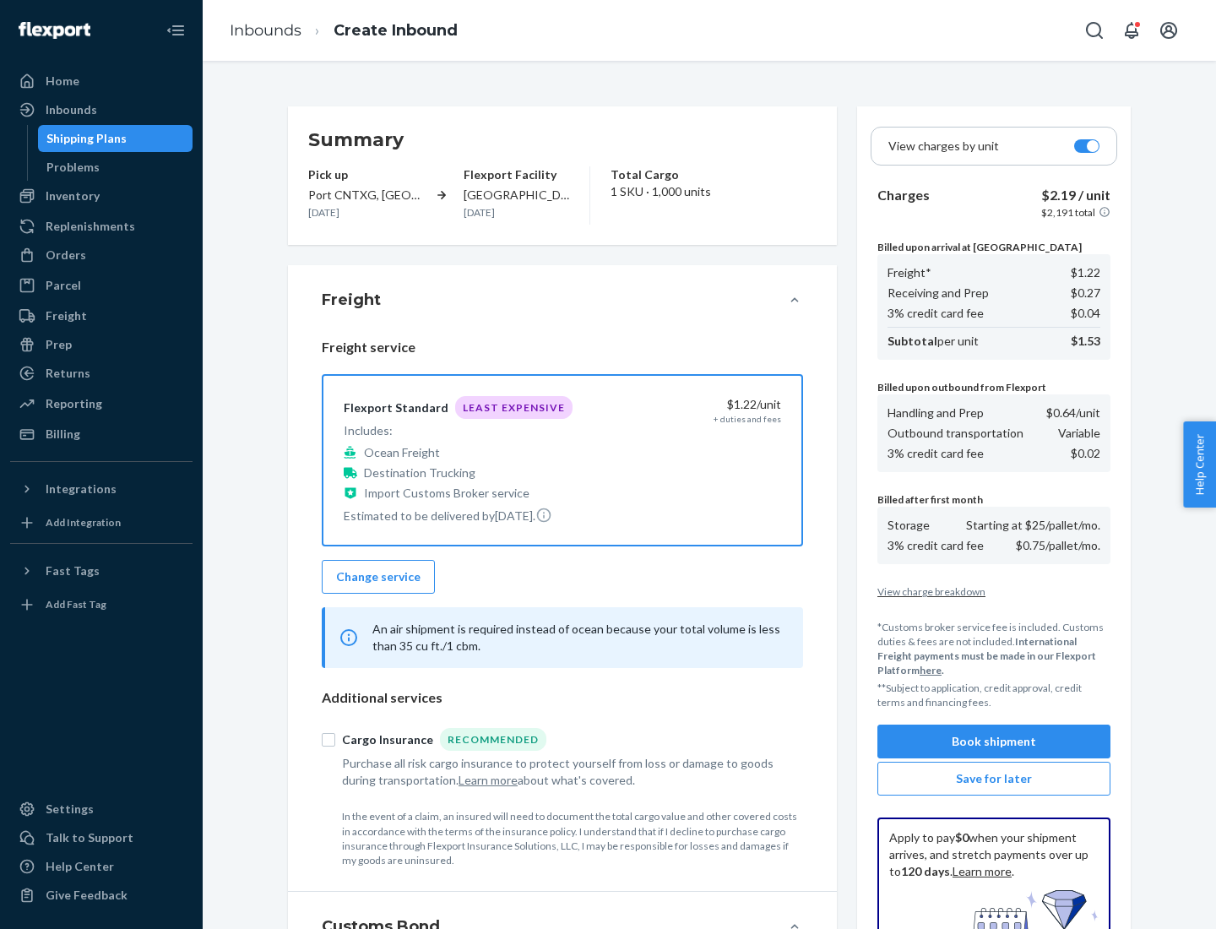
scroll to position [246, 0]
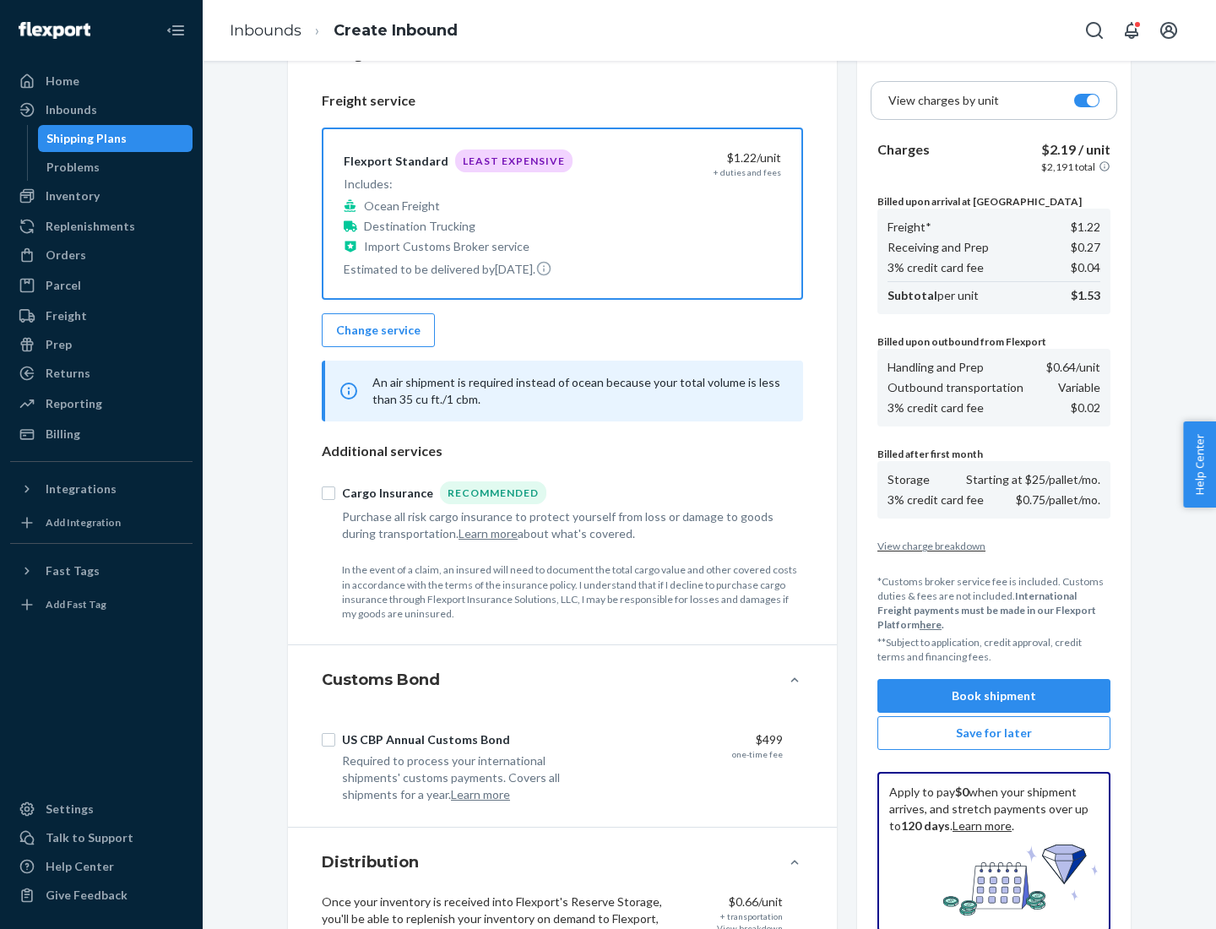
click at [994, 696] on button "Book shipment" at bounding box center [993, 696] width 233 height 34
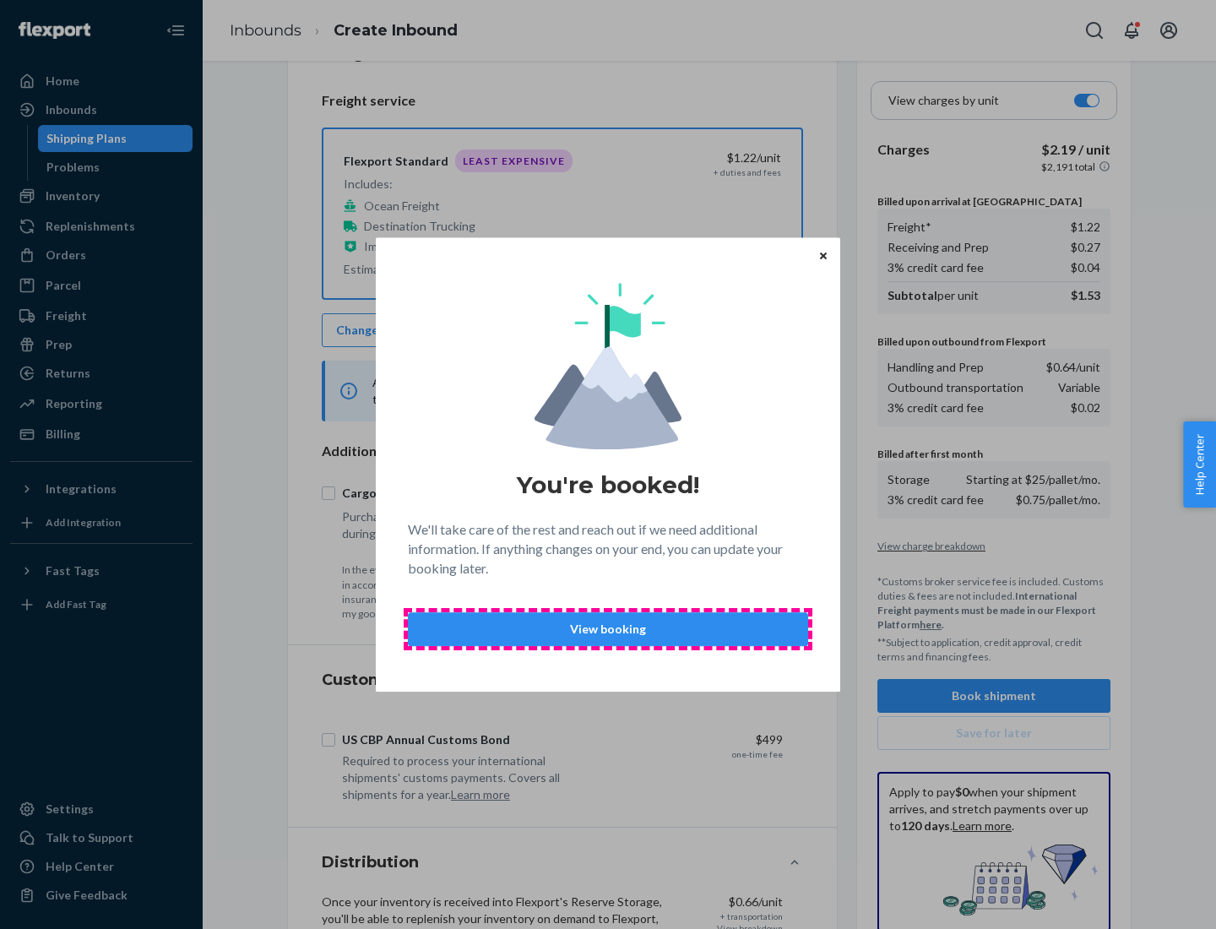
click at [608, 628] on p "View booking" at bounding box center [607, 628] width 371 height 17
